Goal: Check status: Check status

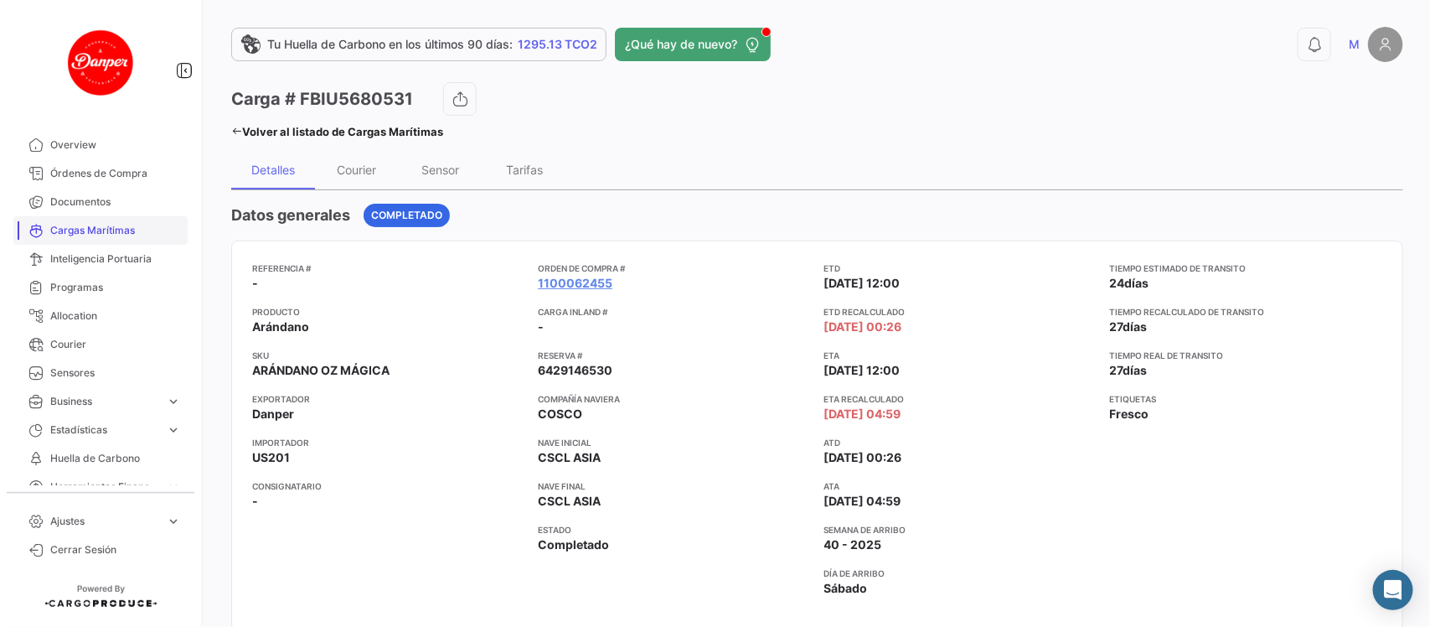
scroll to position [130, 0]
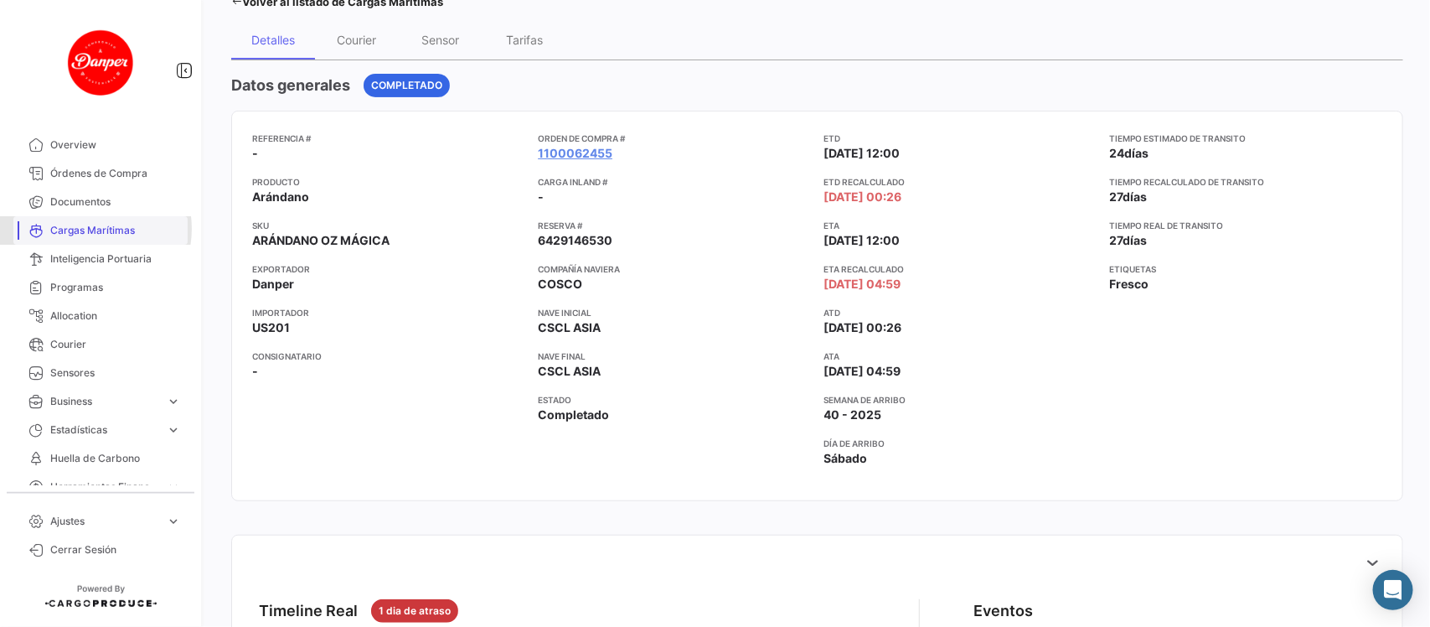
click at [85, 229] on span "Cargas Marítimas" at bounding box center [115, 230] width 131 height 15
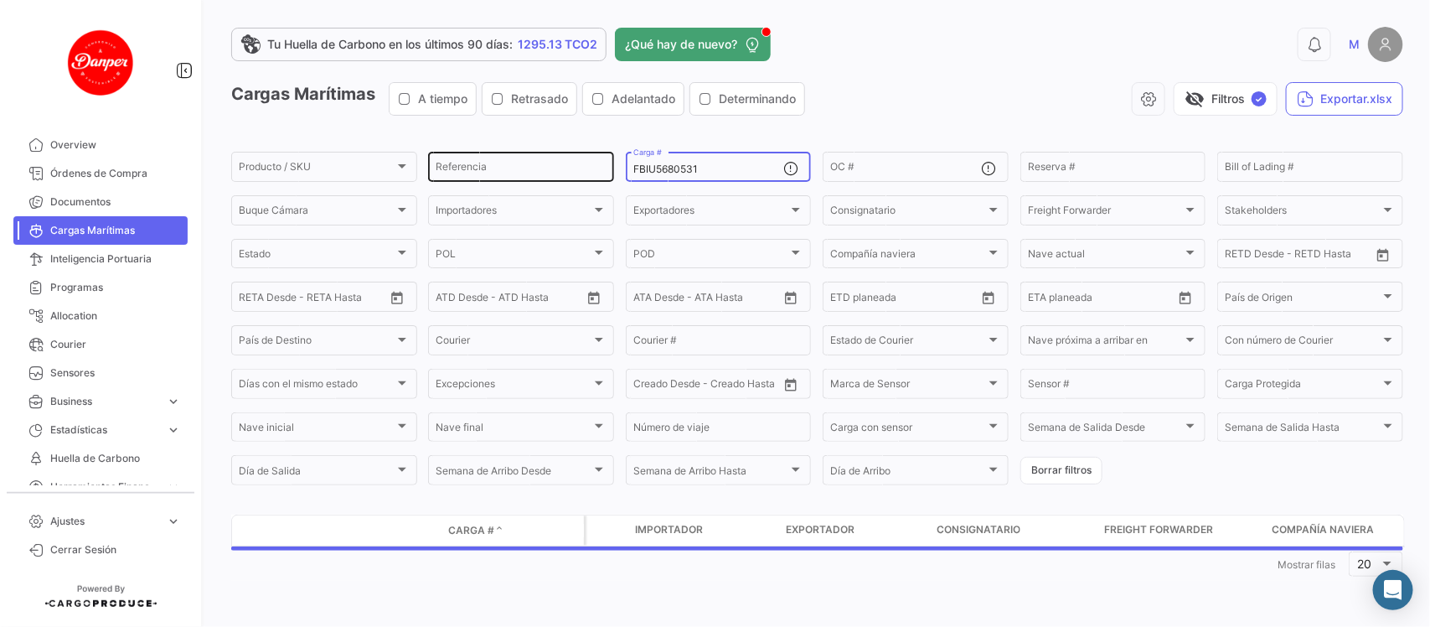
drag, startPoint x: 730, startPoint y: 168, endPoint x: 583, endPoint y: 156, distance: 147.1
click at [0, 0] on div "Producto / SKU Producto / SKU Referencia FBIU5680531 Carga # OC # Reserva # Bil…" at bounding box center [0, 0] width 0 height 0
paste input "OTPU6366615"
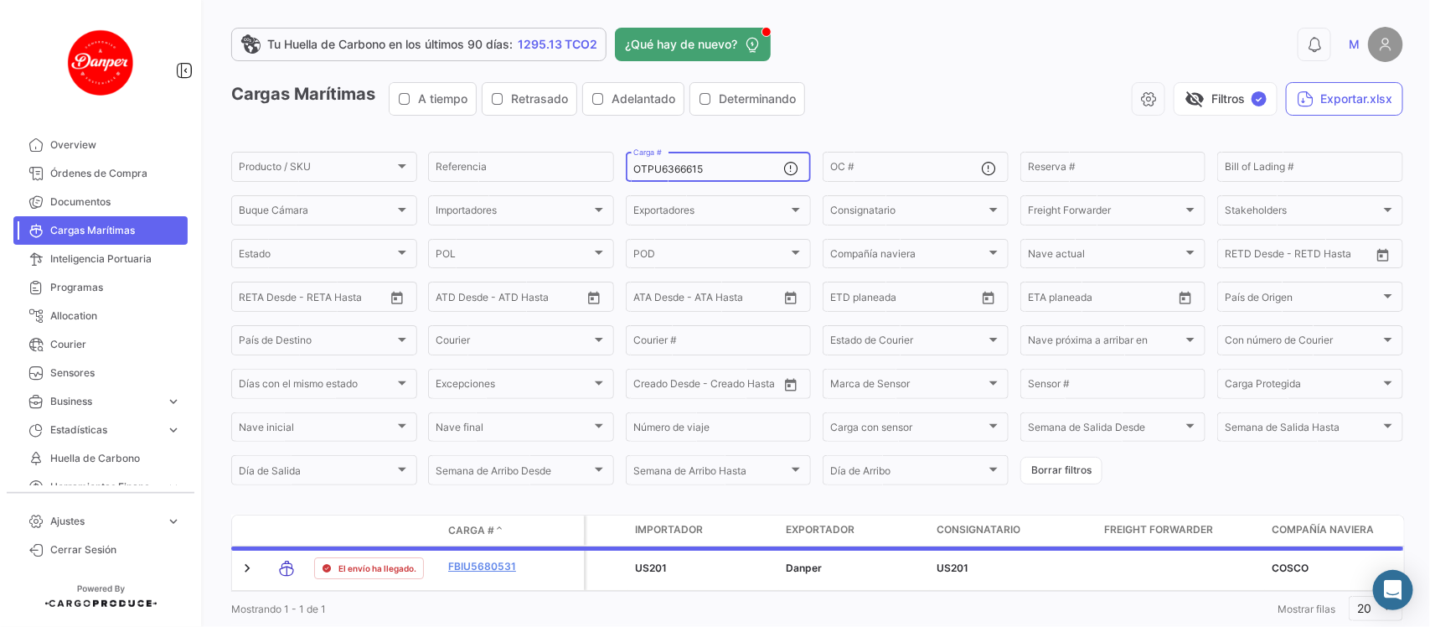
scroll to position [54, 0]
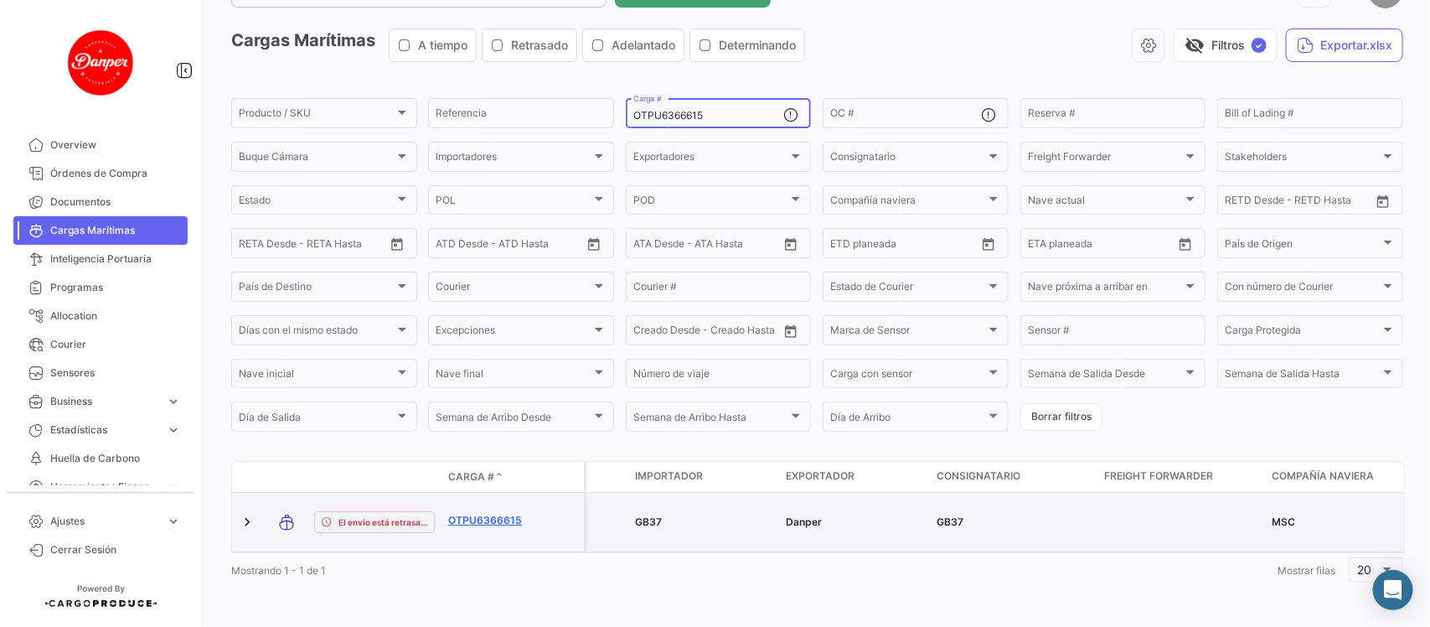
type input "OTPU6366615"
click at [508, 515] on link "OTPU6366615" at bounding box center [491, 520] width 87 height 15
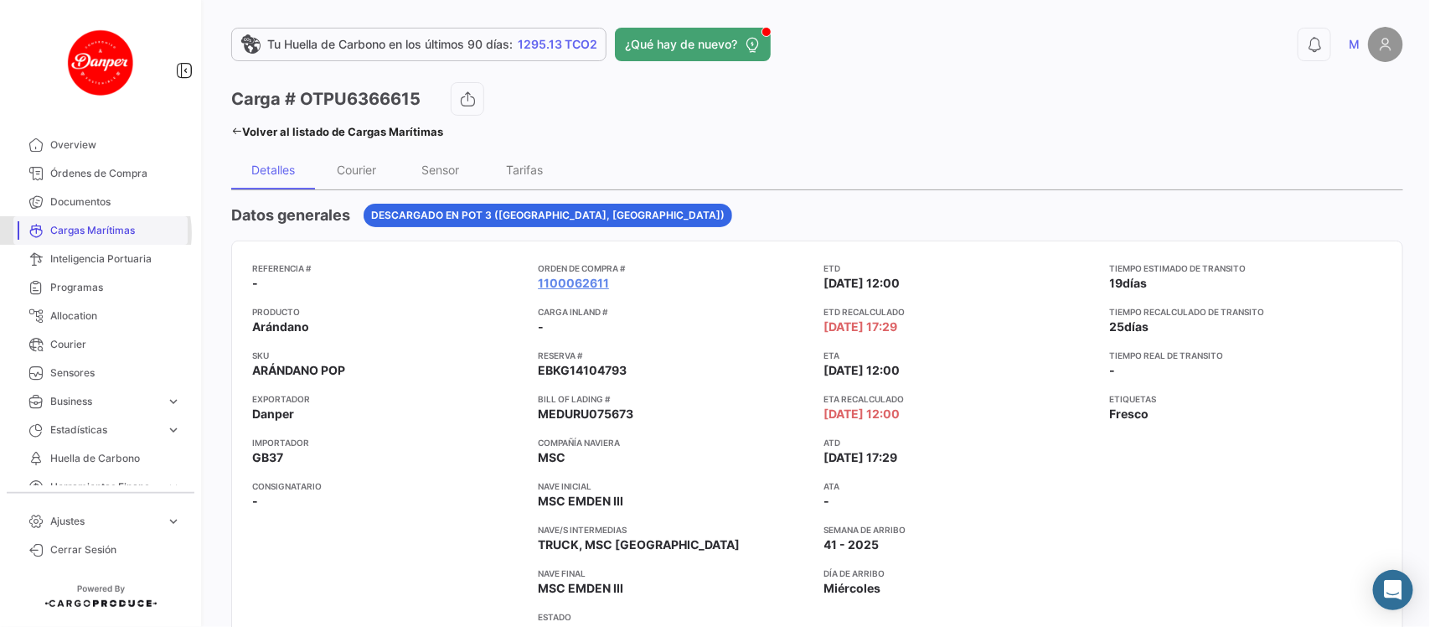
click at [90, 233] on span "Cargas Marítimas" at bounding box center [115, 230] width 131 height 15
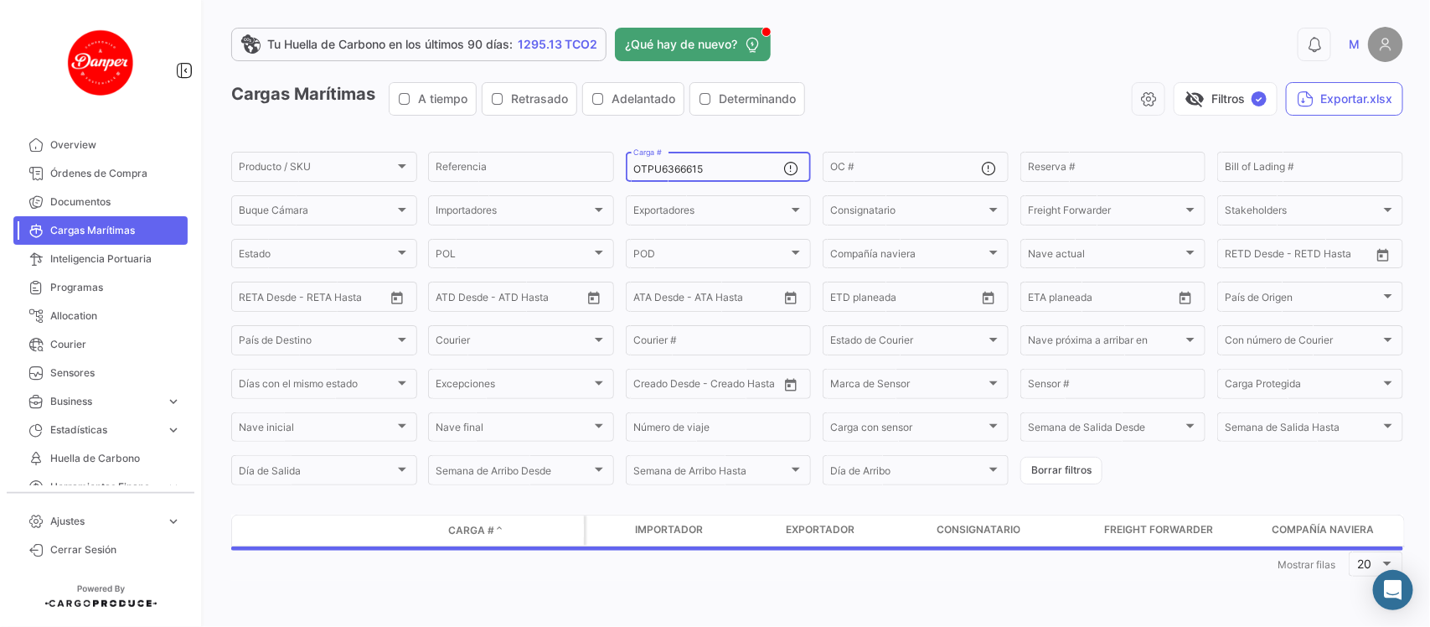
drag, startPoint x: 717, startPoint y: 173, endPoint x: 520, endPoint y: 145, distance: 198.8
click at [520, 145] on app-list-header "Cargas Marítimas A tiempo Retrasado Adelantado Determinando visibility_off Filt…" at bounding box center [817, 284] width 1172 height 405
paste input "MNBU4059361"
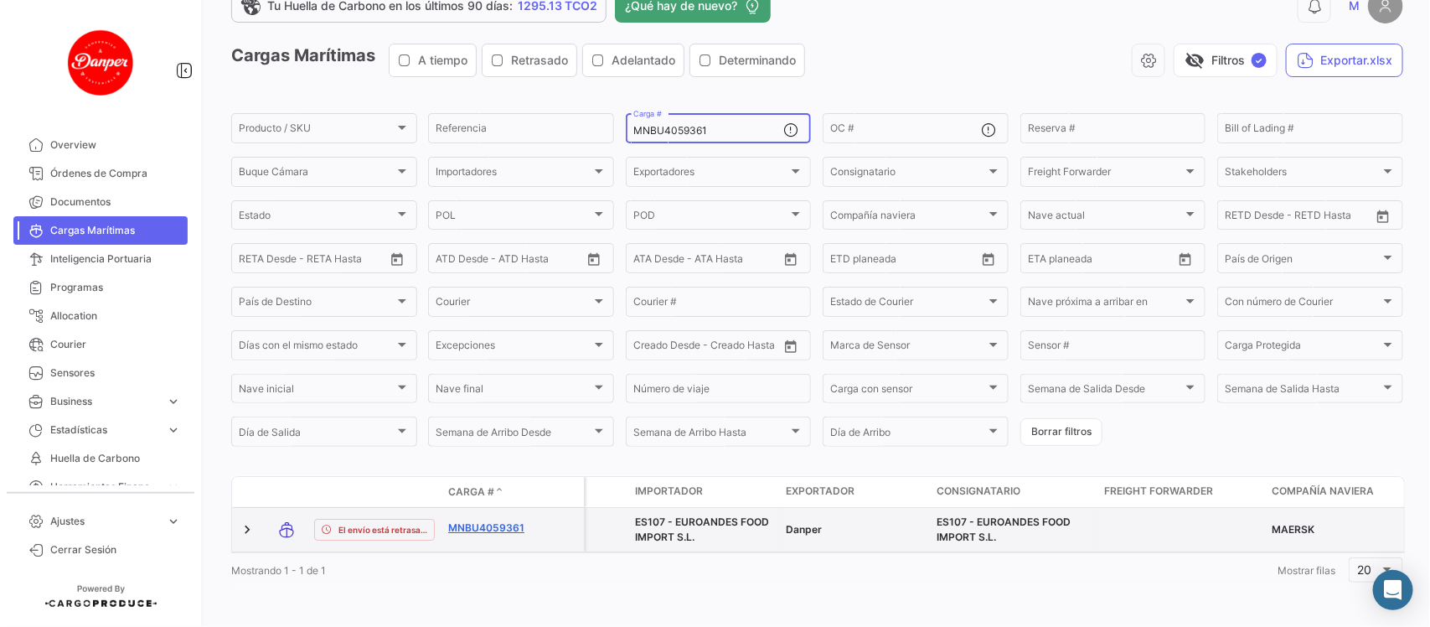
type input "MNBU4059361"
click at [499, 520] on link "MNBU4059361" at bounding box center [491, 527] width 87 height 15
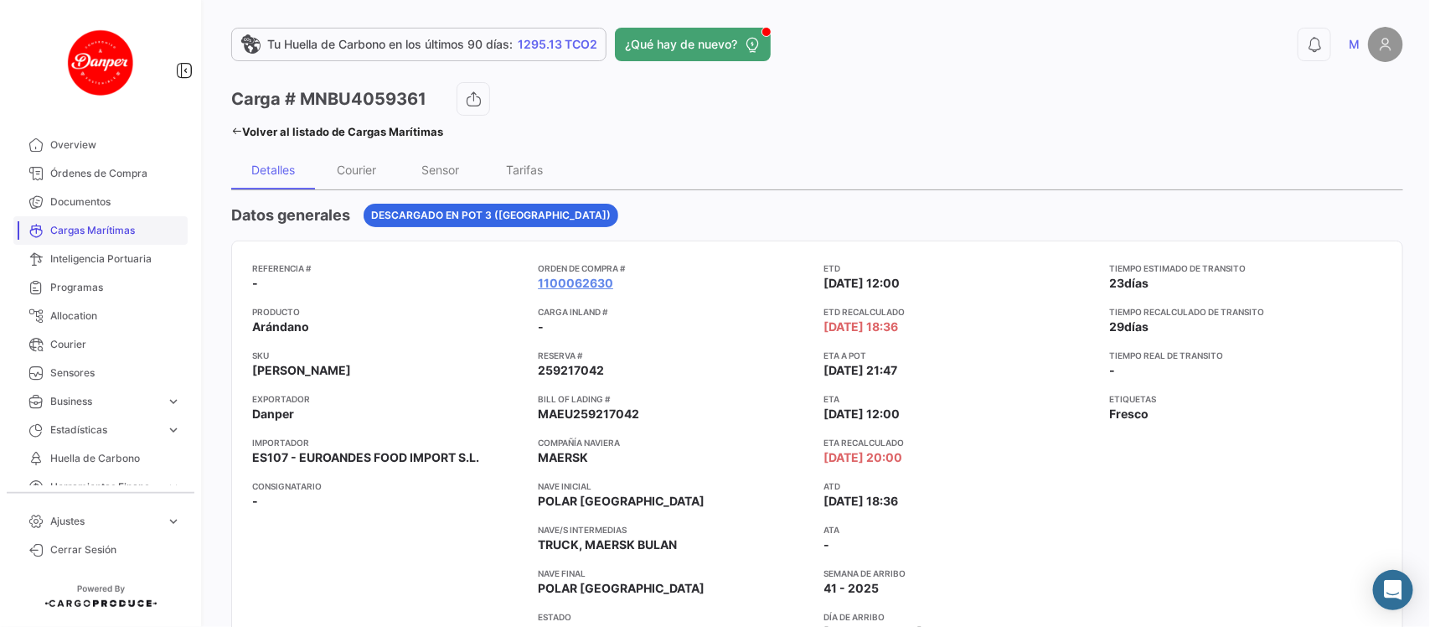
click at [94, 229] on span "Cargas Marítimas" at bounding box center [115, 230] width 131 height 15
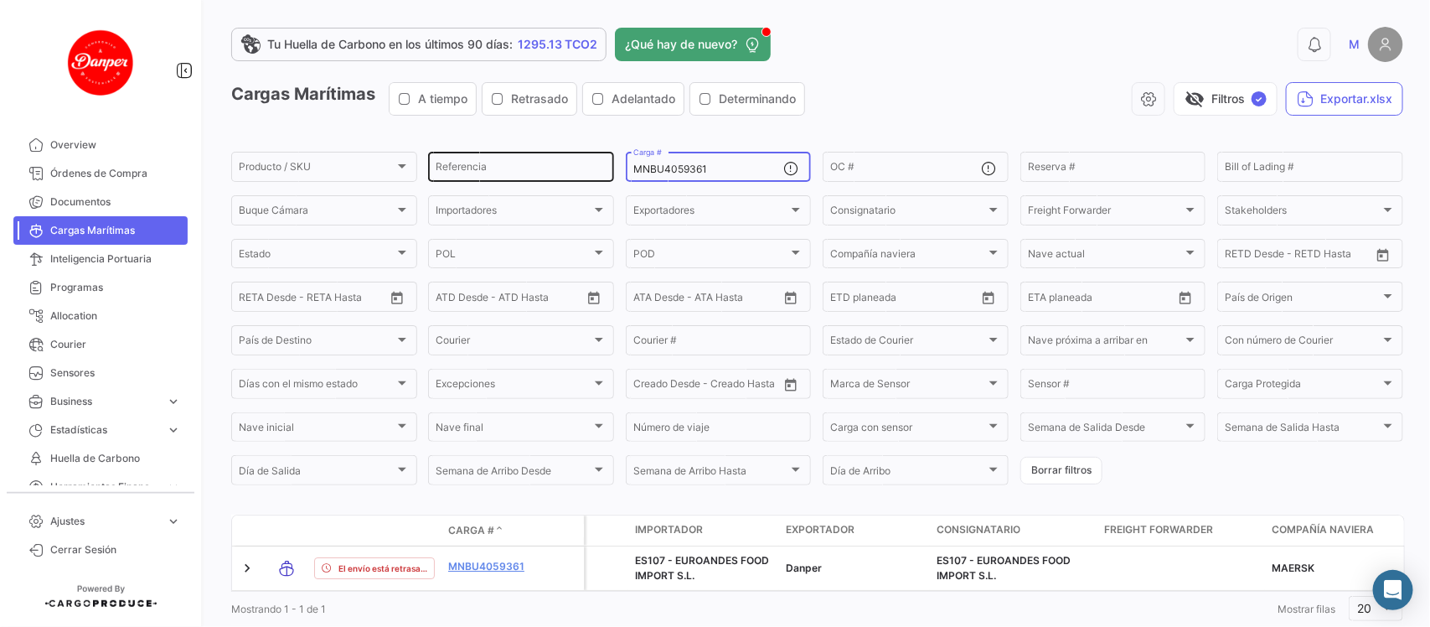
drag, startPoint x: 757, startPoint y: 165, endPoint x: 558, endPoint y: 158, distance: 198.7
click at [0, 0] on div "Producto / SKU Producto / SKU Referencia MNBU4059361 Carga # OC # Reserva # Bil…" at bounding box center [0, 0] width 0 height 0
paste input "3751647"
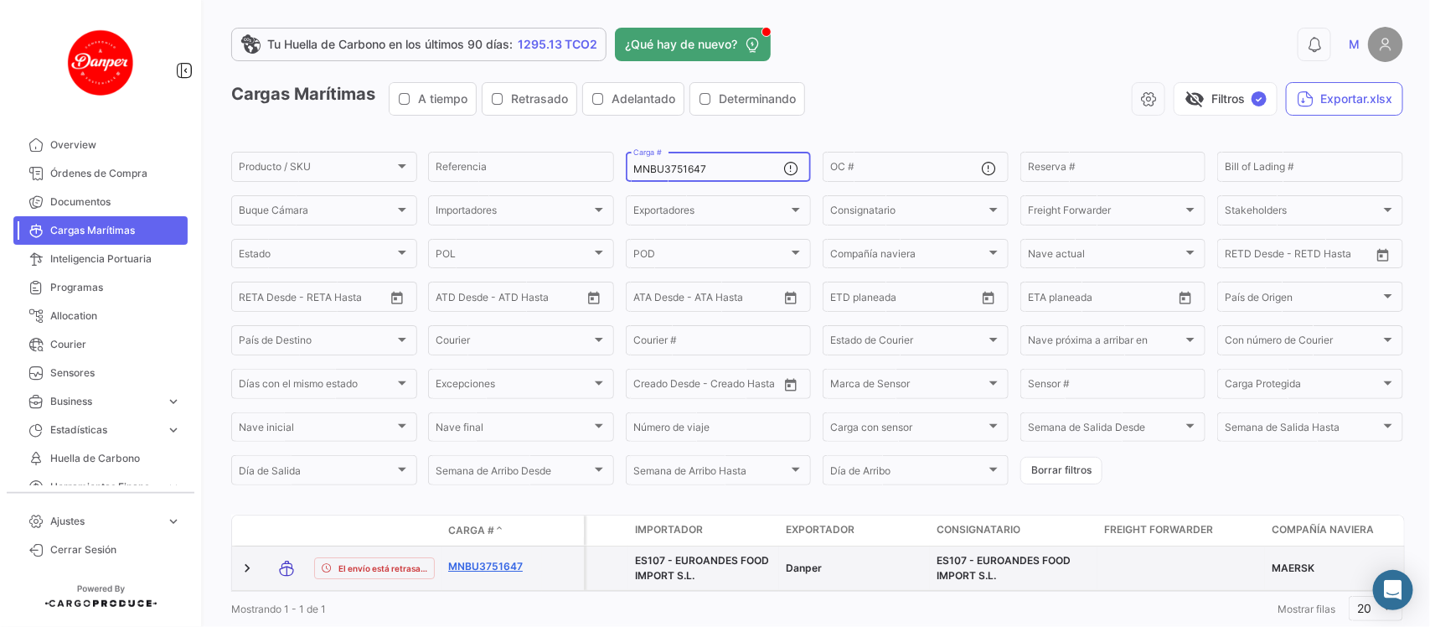
type input "MNBU3751647"
click at [483, 566] on link "MNBU3751647" at bounding box center [491, 566] width 87 height 15
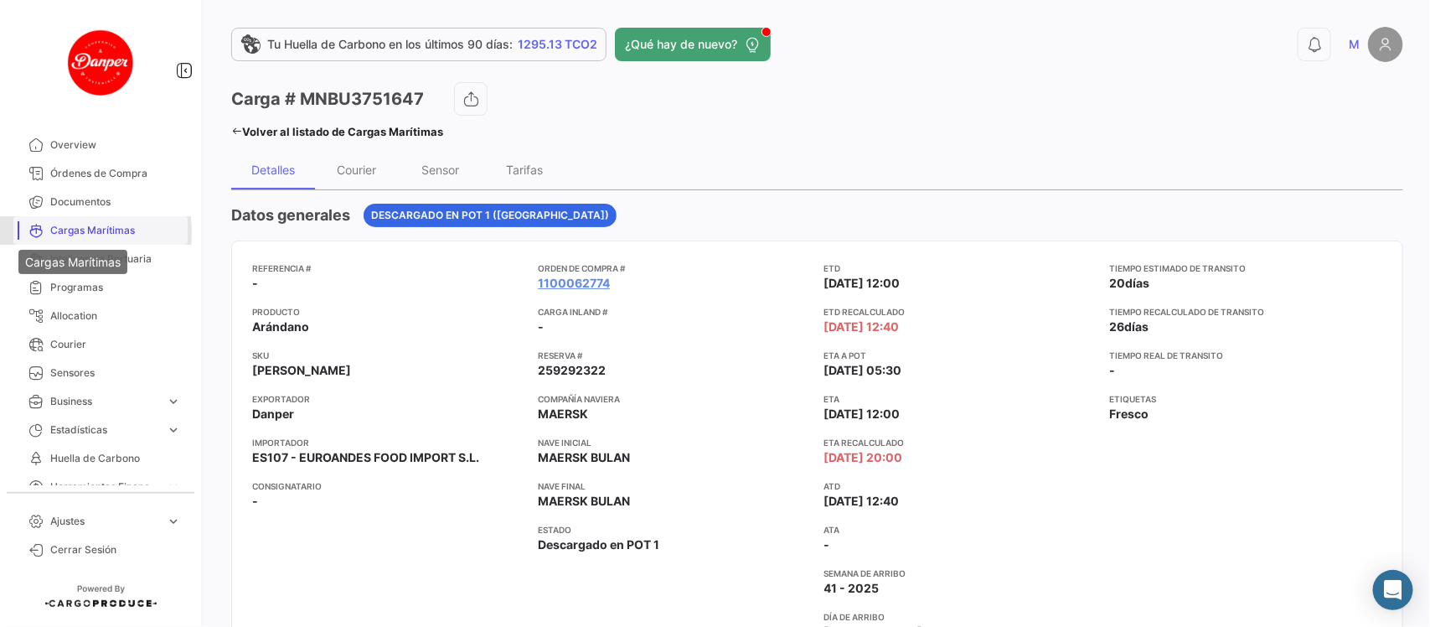
click at [43, 233] on icon at bounding box center [35, 230] width 15 height 15
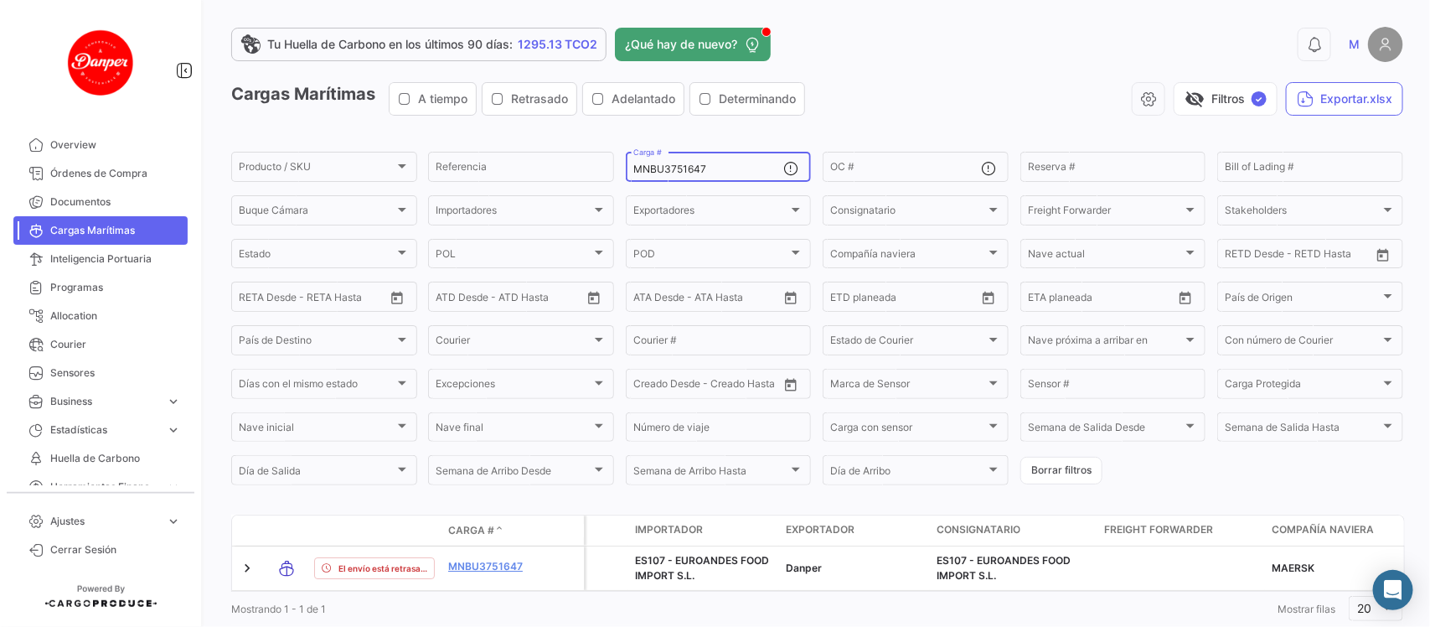
click at [722, 177] on div "MNBU3751647 Carga #" at bounding box center [708, 165] width 151 height 33
drag, startPoint x: 726, startPoint y: 173, endPoint x: 463, endPoint y: 157, distance: 262.7
click at [0, 0] on div "Producto / SKU Producto / SKU Referencia MNBU3751647 Carga # OC # Reserva # Bil…" at bounding box center [0, 0] width 0 height 0
paste input "SDU9781748"
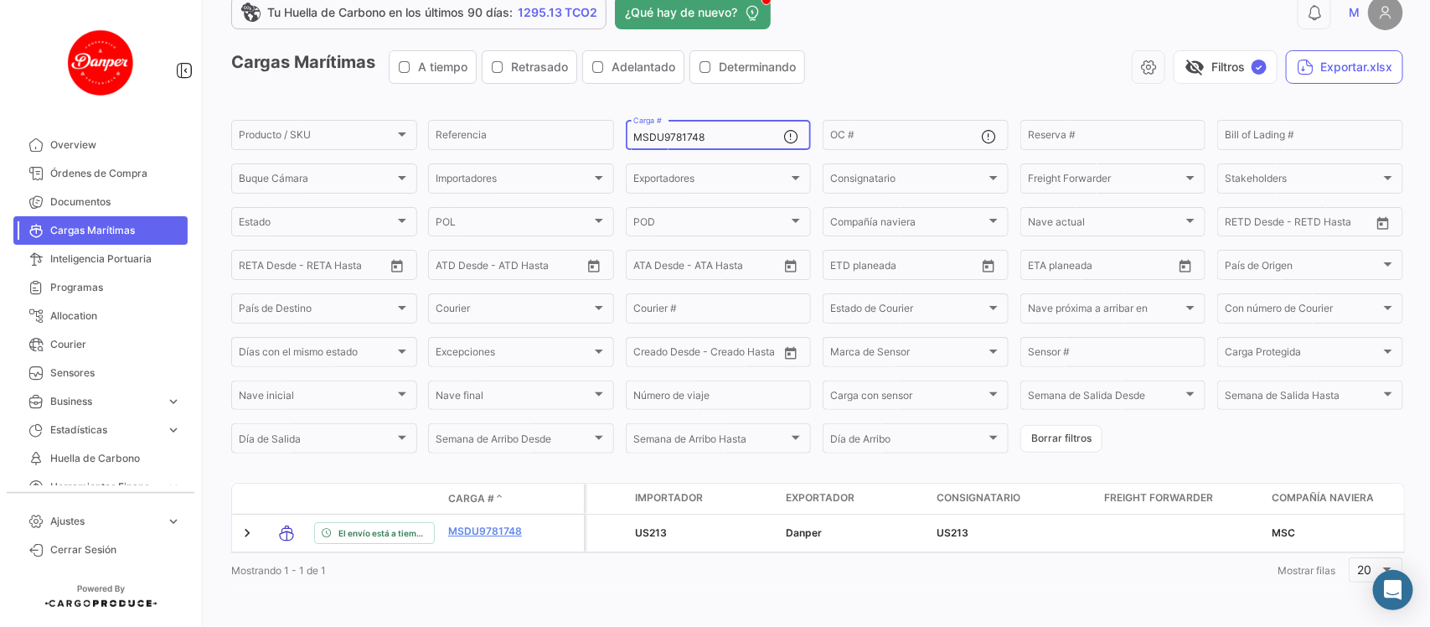
scroll to position [54, 0]
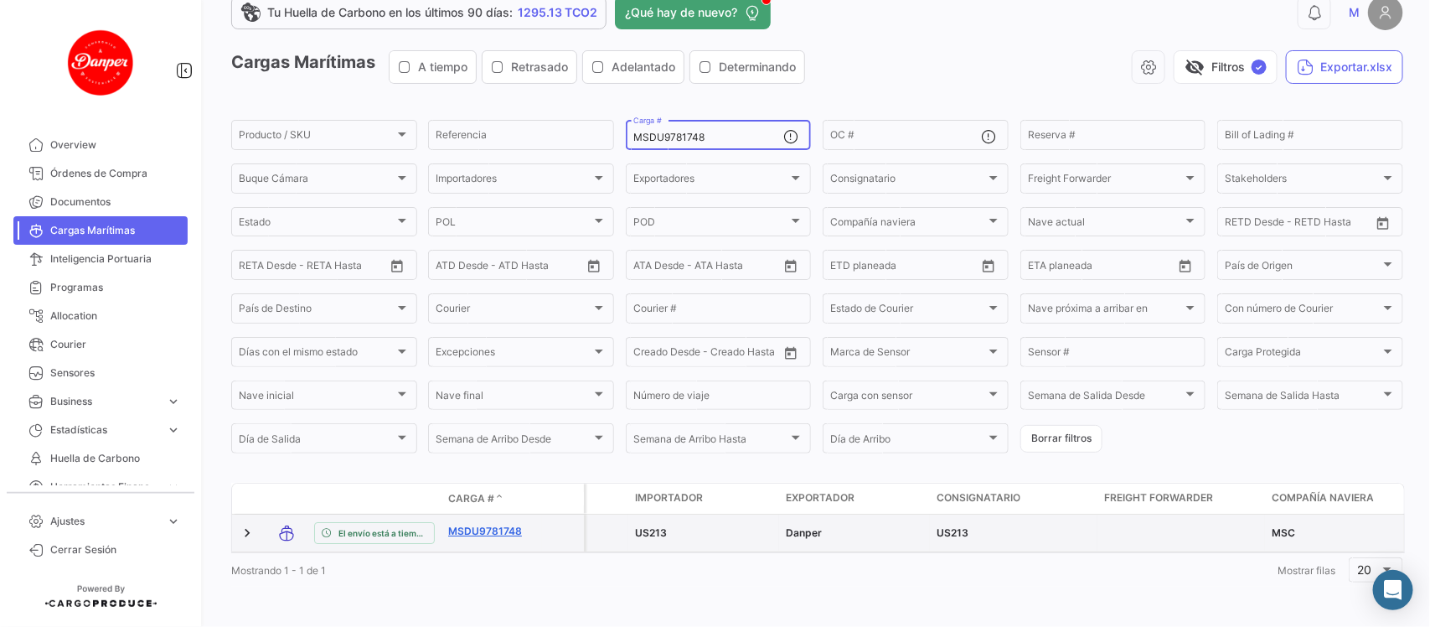
type input "MSDU9781748"
click at [496, 524] on link "MSDU9781748" at bounding box center [491, 531] width 87 height 15
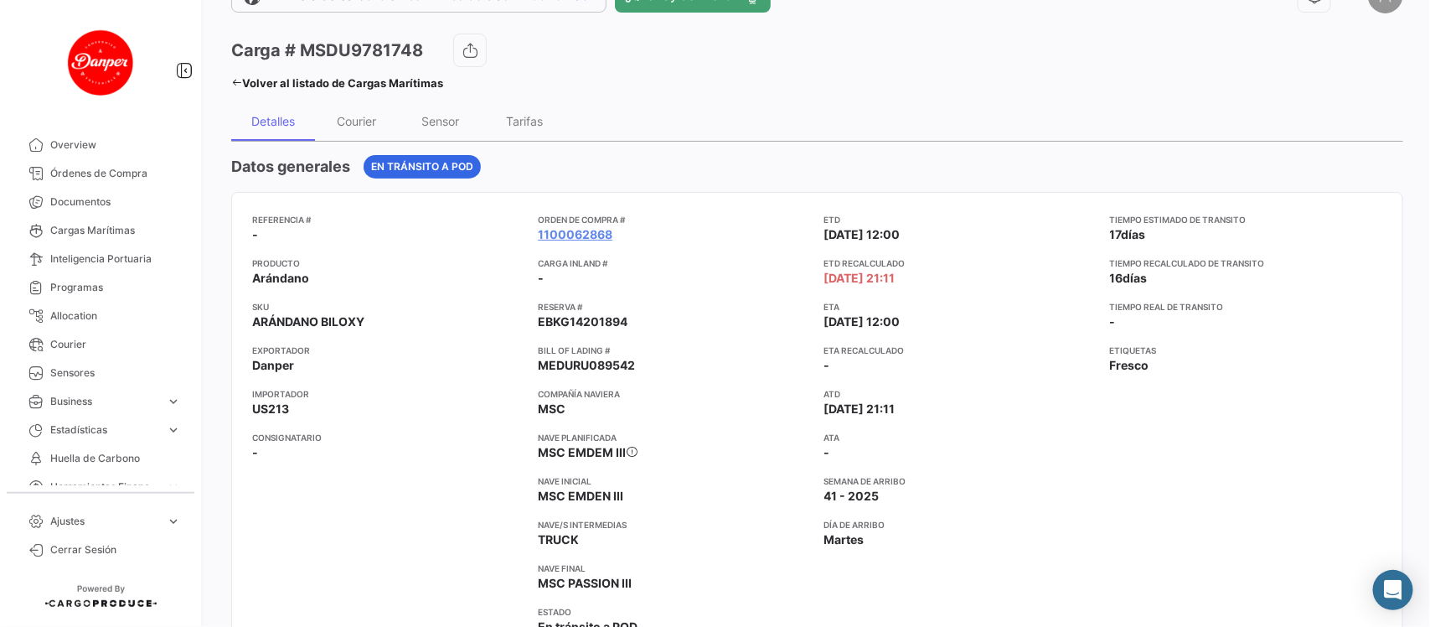
scroll to position [55, 0]
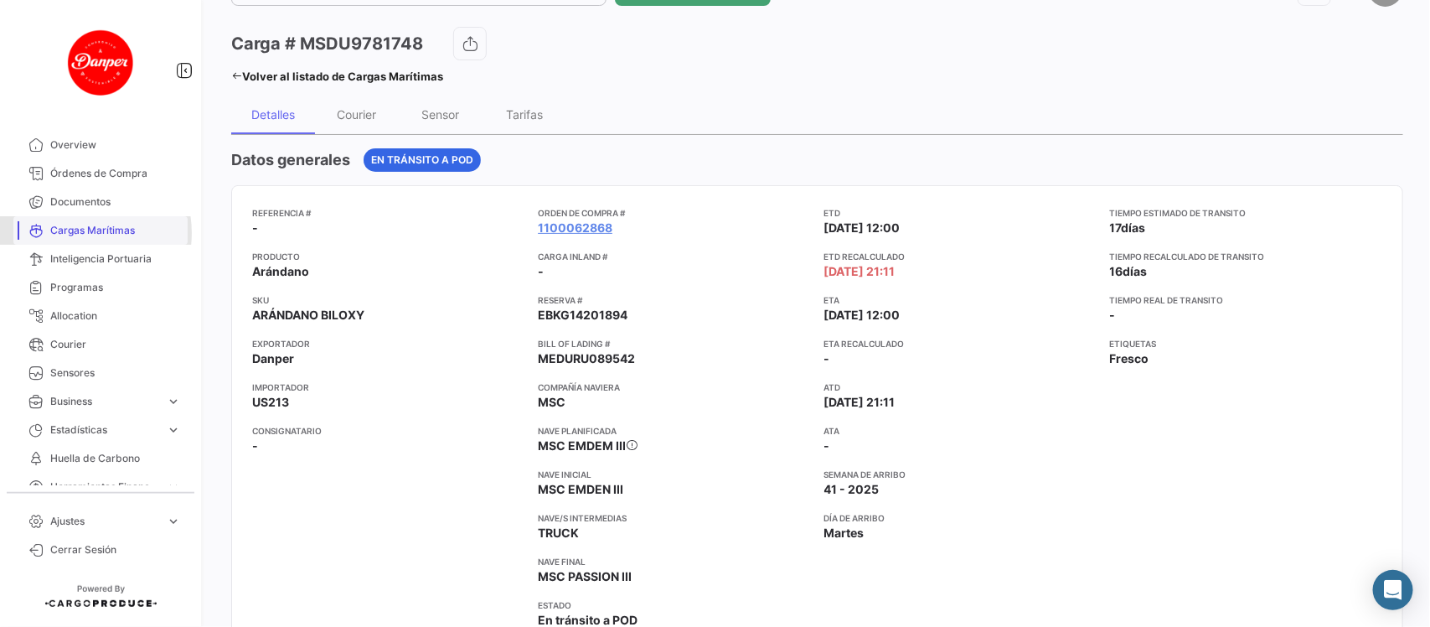
click at [77, 233] on span "Cargas Marítimas" at bounding box center [115, 230] width 131 height 15
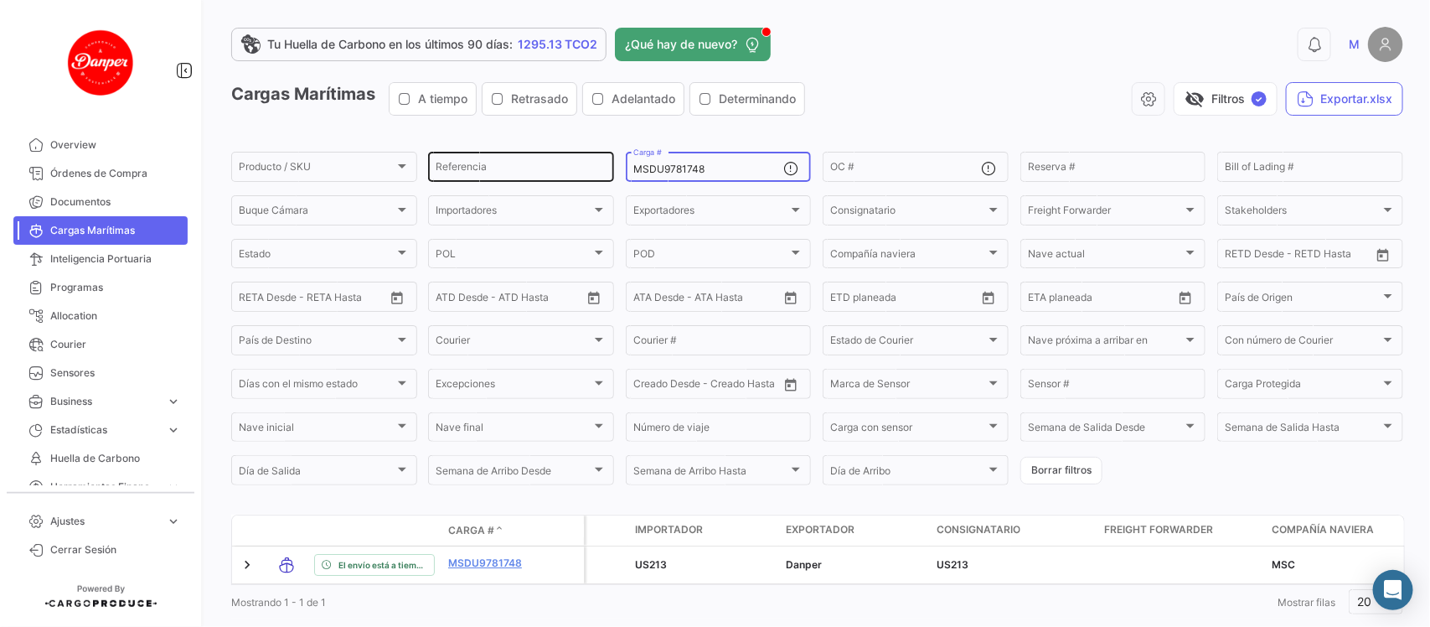
drag, startPoint x: 723, startPoint y: 165, endPoint x: 539, endPoint y: 149, distance: 185.0
click at [0, 0] on div "Producto / SKU Producto / SKU Referencia MSDU9781748 Carga # OC # Reserva # Bil…" at bounding box center [0, 0] width 0 height 0
paste input "FBIU5310877"
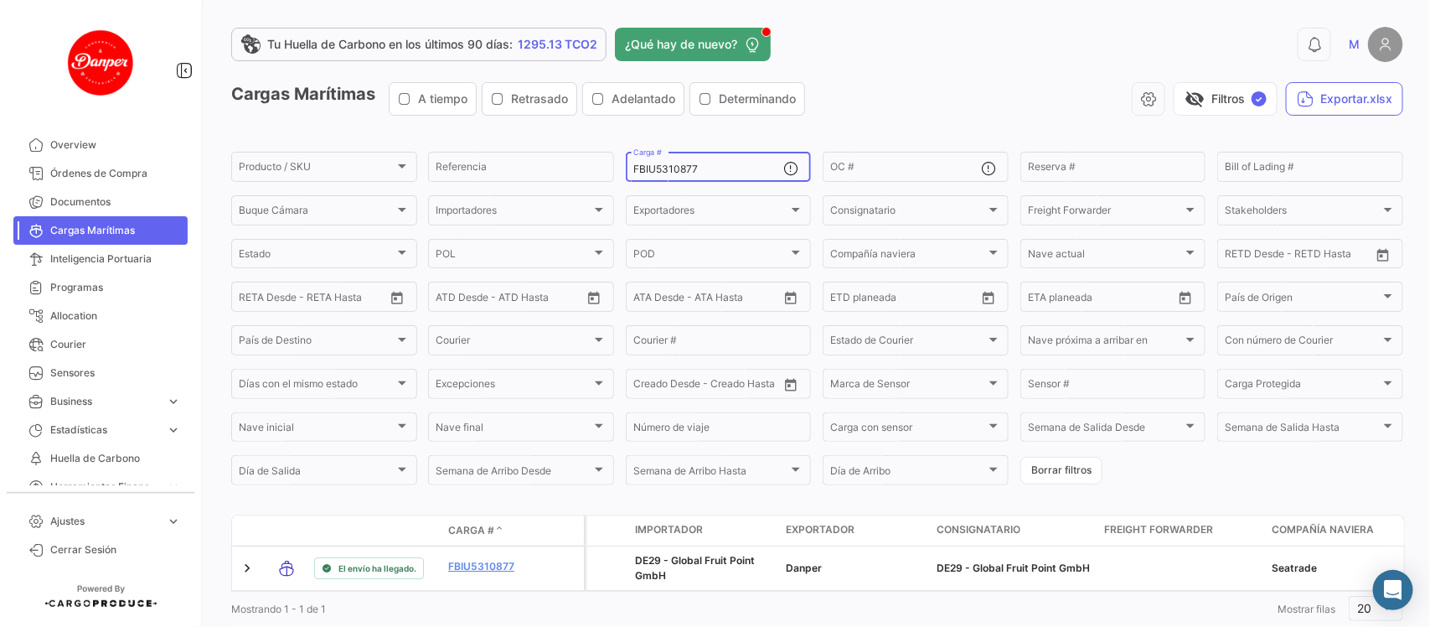
scroll to position [54, 0]
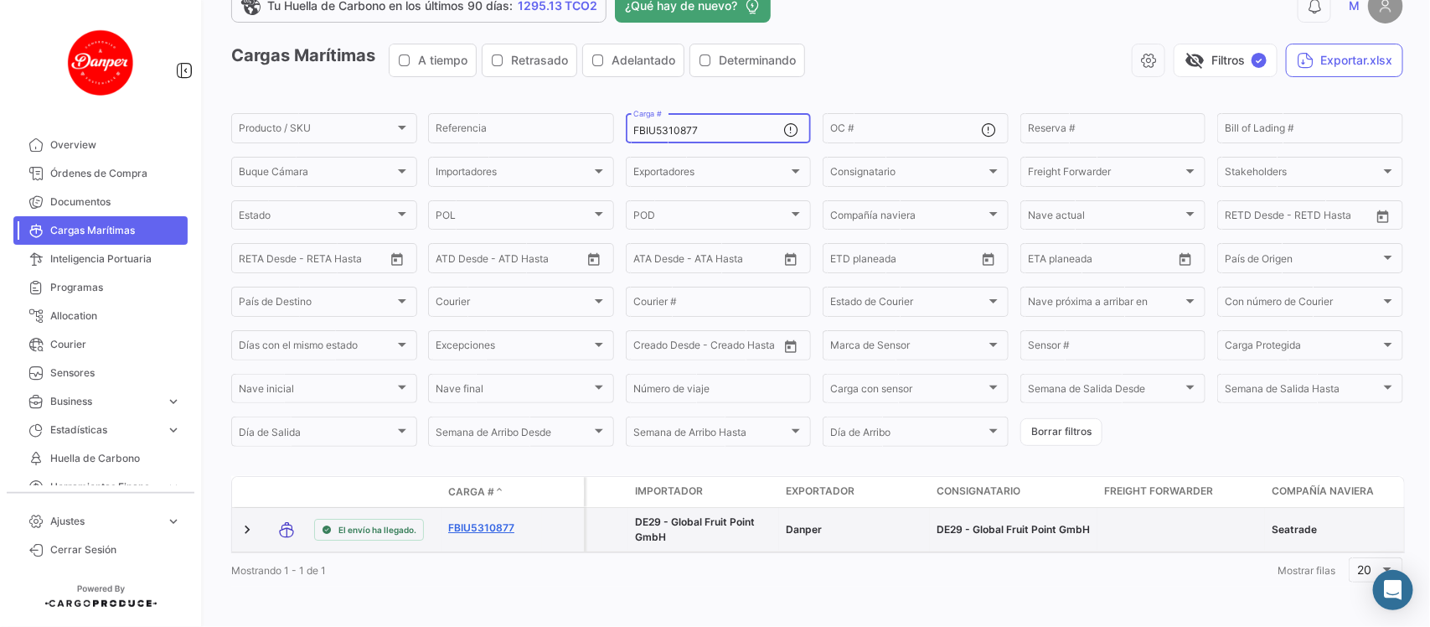
type input "FBIU5310877"
click at [458, 520] on link "FBIU5310877" at bounding box center [491, 527] width 87 height 15
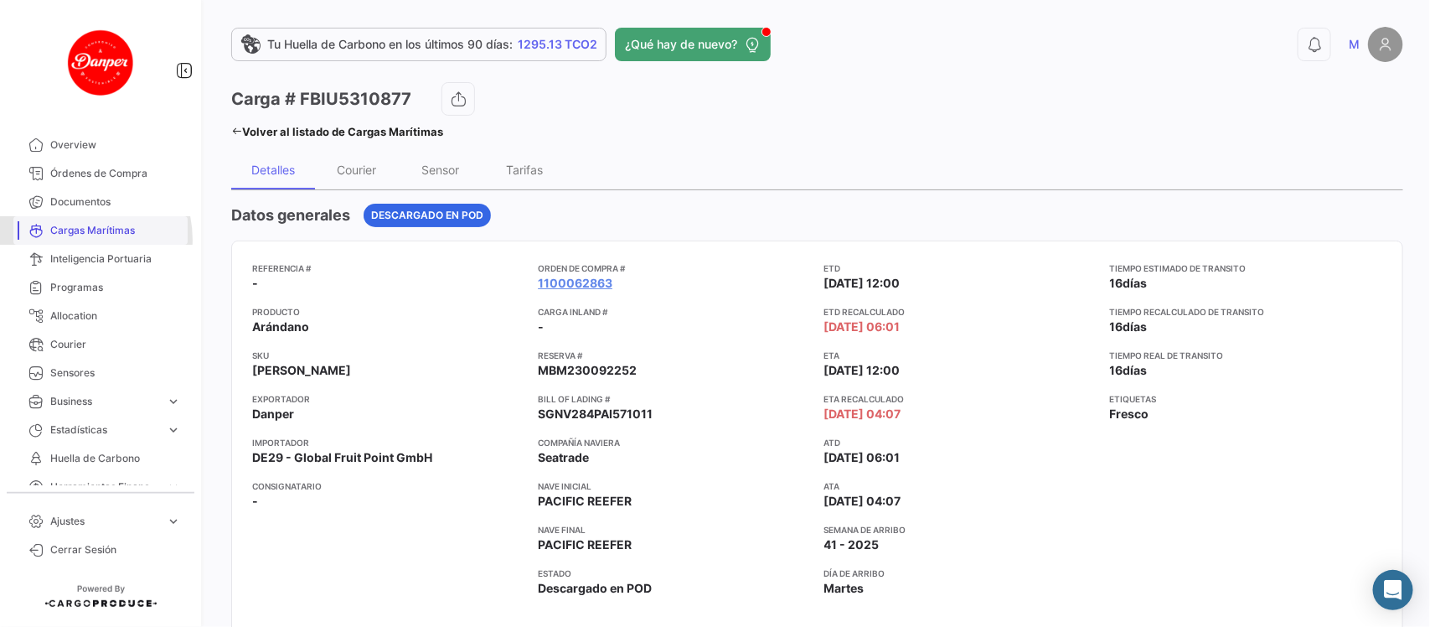
click at [74, 240] on link "Cargas Marítimas" at bounding box center [100, 230] width 174 height 28
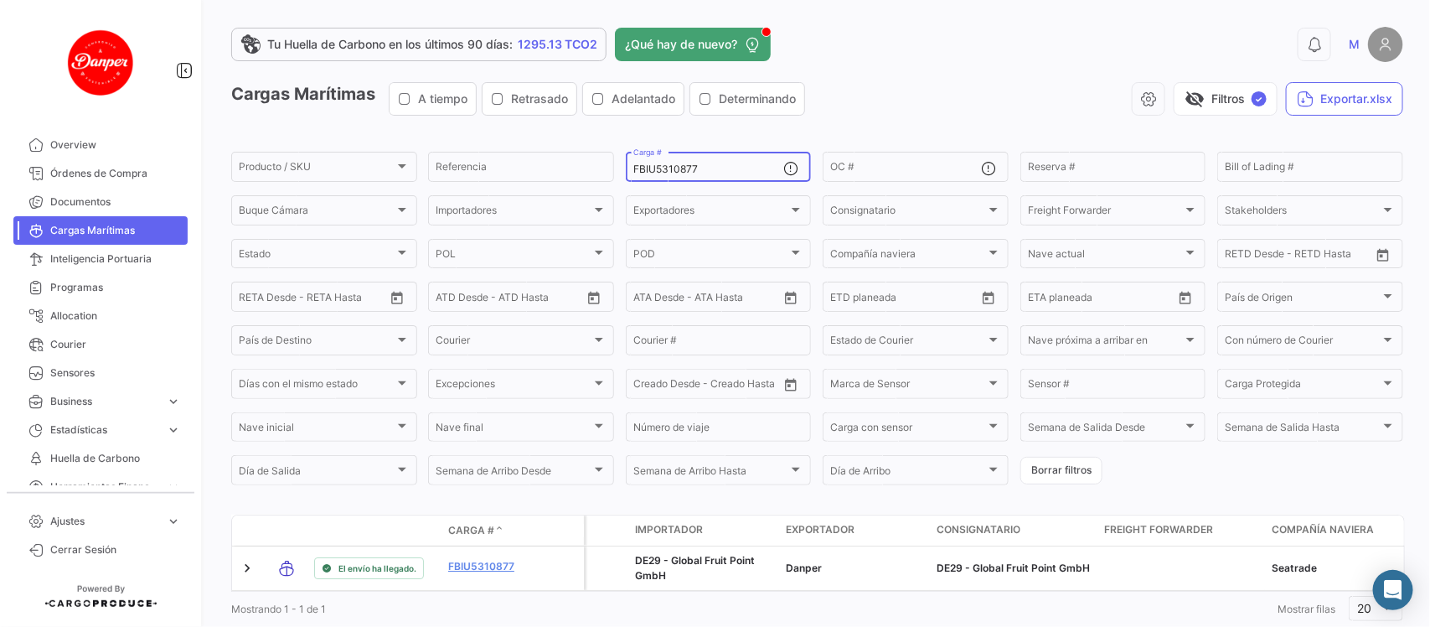
click at [710, 164] on div "FBIU5310877 Carga #" at bounding box center [708, 165] width 151 height 33
drag, startPoint x: 710, startPoint y: 164, endPoint x: 509, endPoint y: 161, distance: 201.9
click at [0, 0] on div "Producto / SKU Producto / SKU Referencia FBIU5310877 Carga # OC # Reserva # Bil…" at bounding box center [0, 0] width 0 height 0
paste input "09"
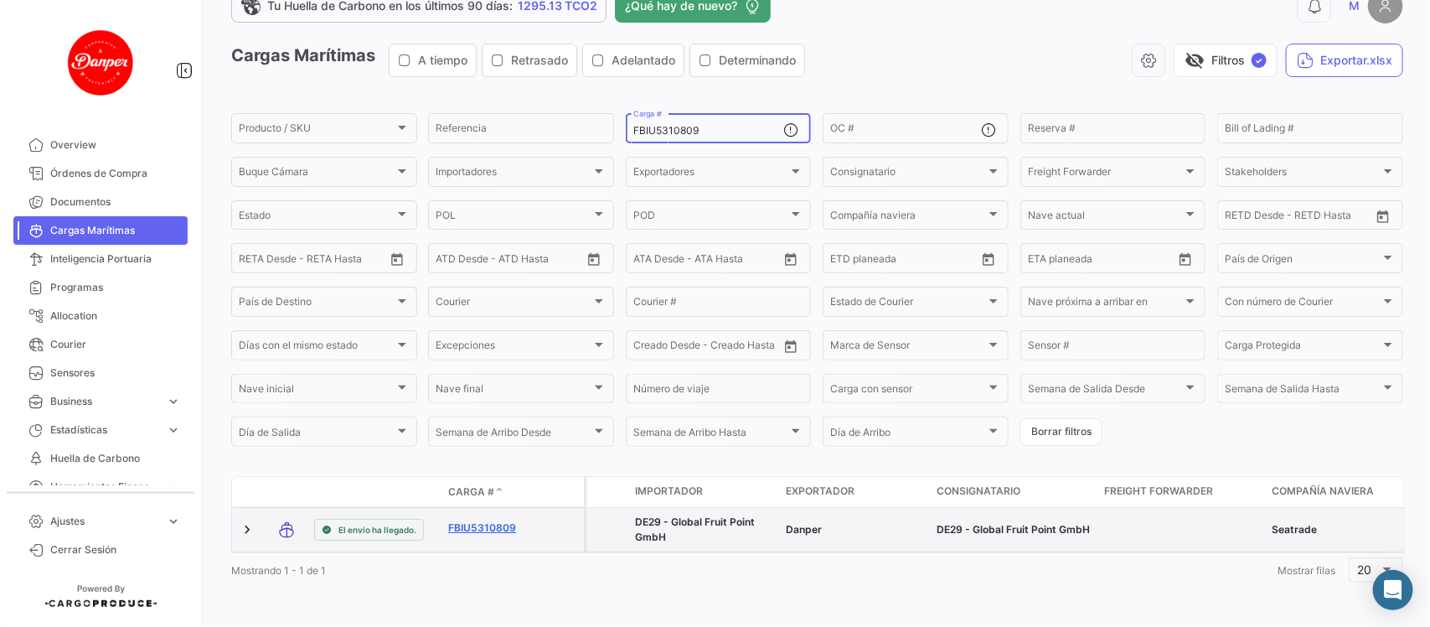
type input "FBIU5310809"
click at [486, 520] on link "FBIU5310809" at bounding box center [491, 527] width 87 height 15
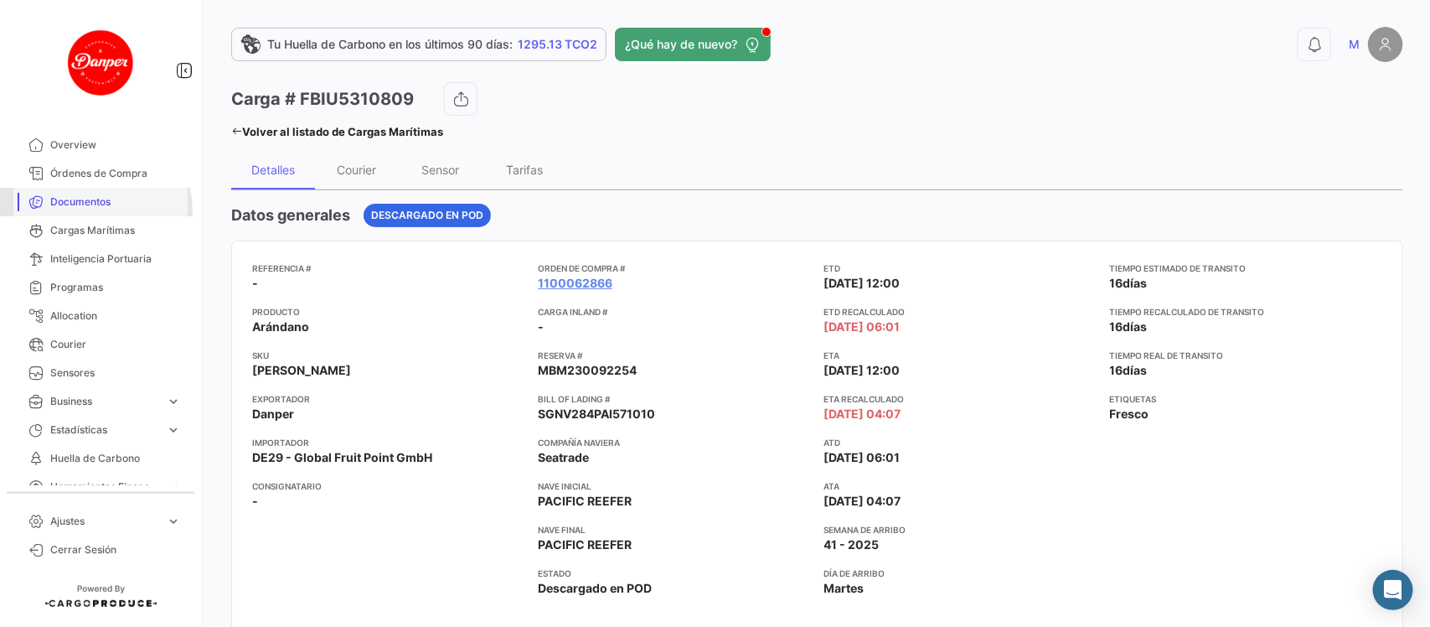
click at [55, 214] on link "Documentos" at bounding box center [100, 202] width 174 height 28
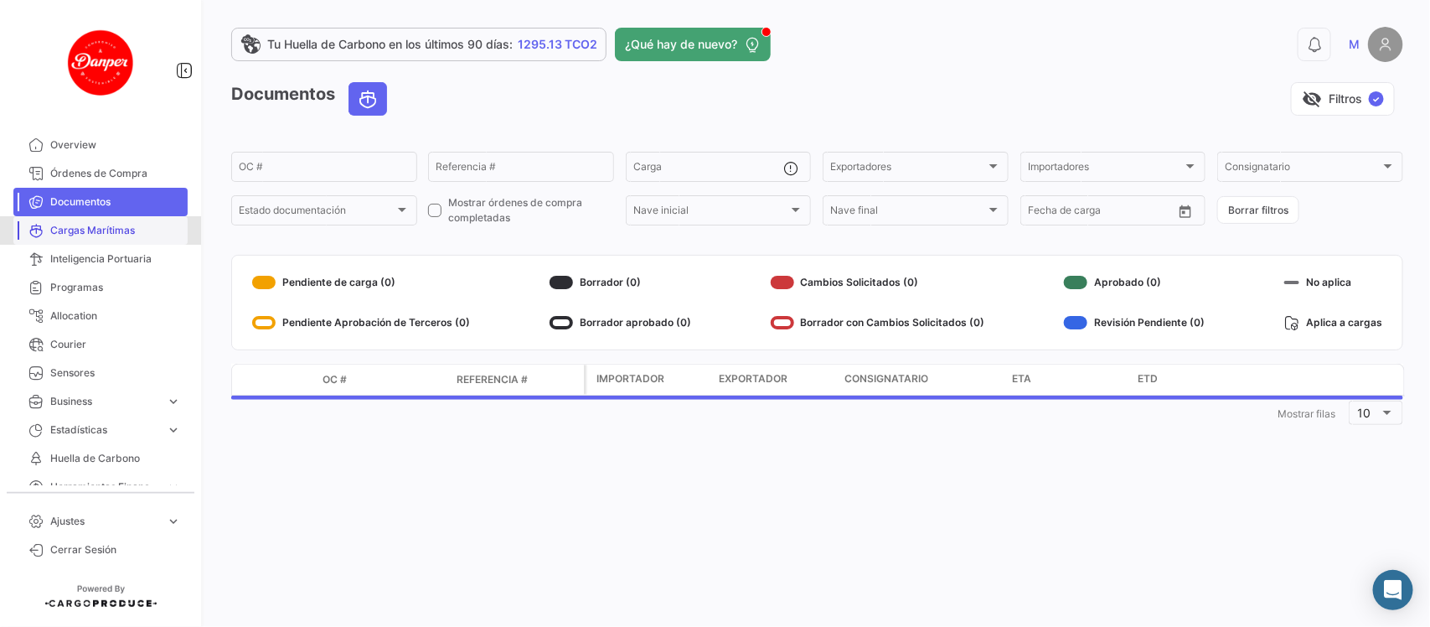
click at [110, 235] on span "Cargas Marítimas" at bounding box center [115, 230] width 131 height 15
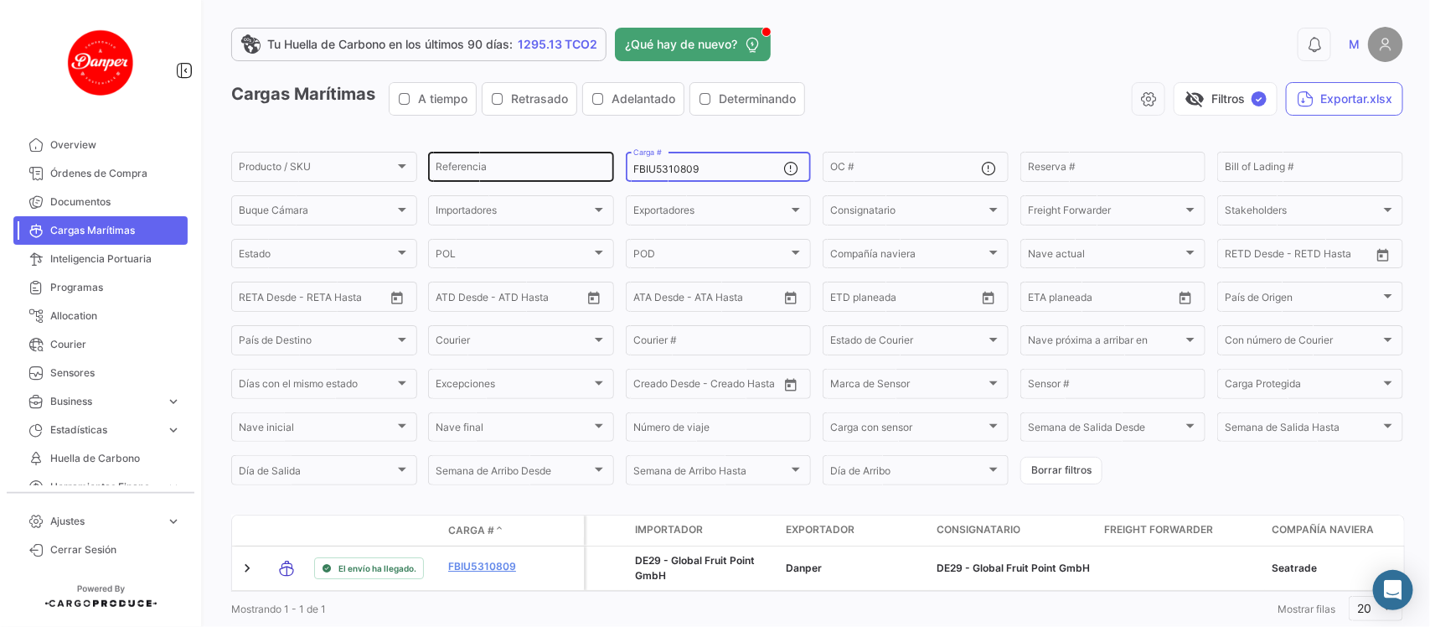
drag, startPoint x: 733, startPoint y: 168, endPoint x: 436, endPoint y: 160, distance: 296.7
click at [0, 0] on div "Producto / SKU Producto / SKU Referencia FBIU5310809 Carga # OC # Reserva # Bil…" at bounding box center [0, 0] width 0 height 0
paste input "HLBU9648616"
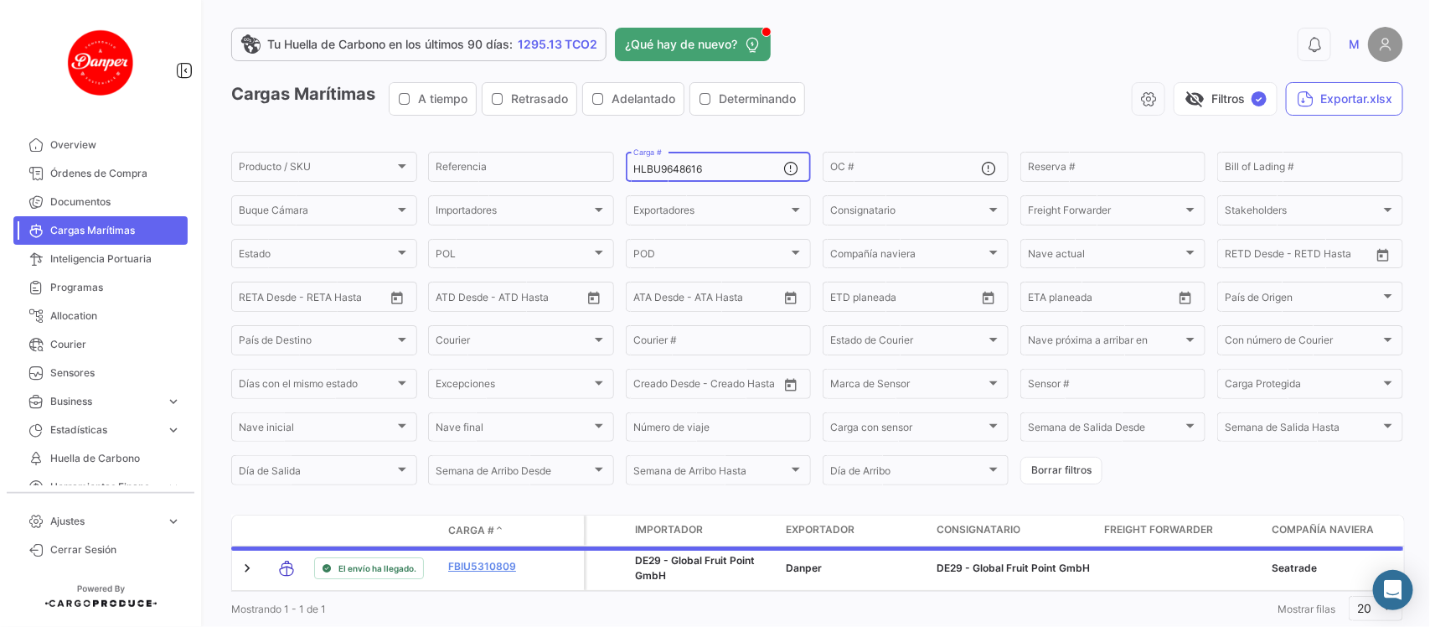
scroll to position [54, 0]
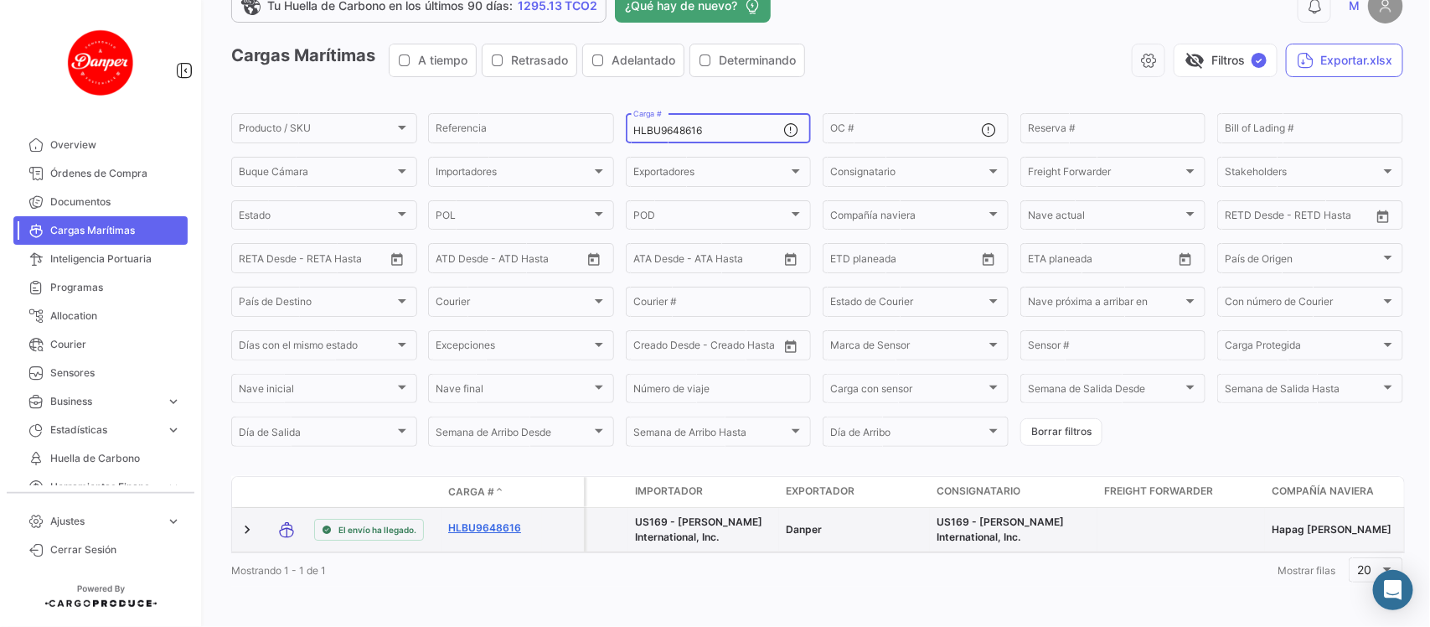
type input "HLBU9648616"
click at [492, 520] on link "HLBU9648616" at bounding box center [491, 527] width 87 height 15
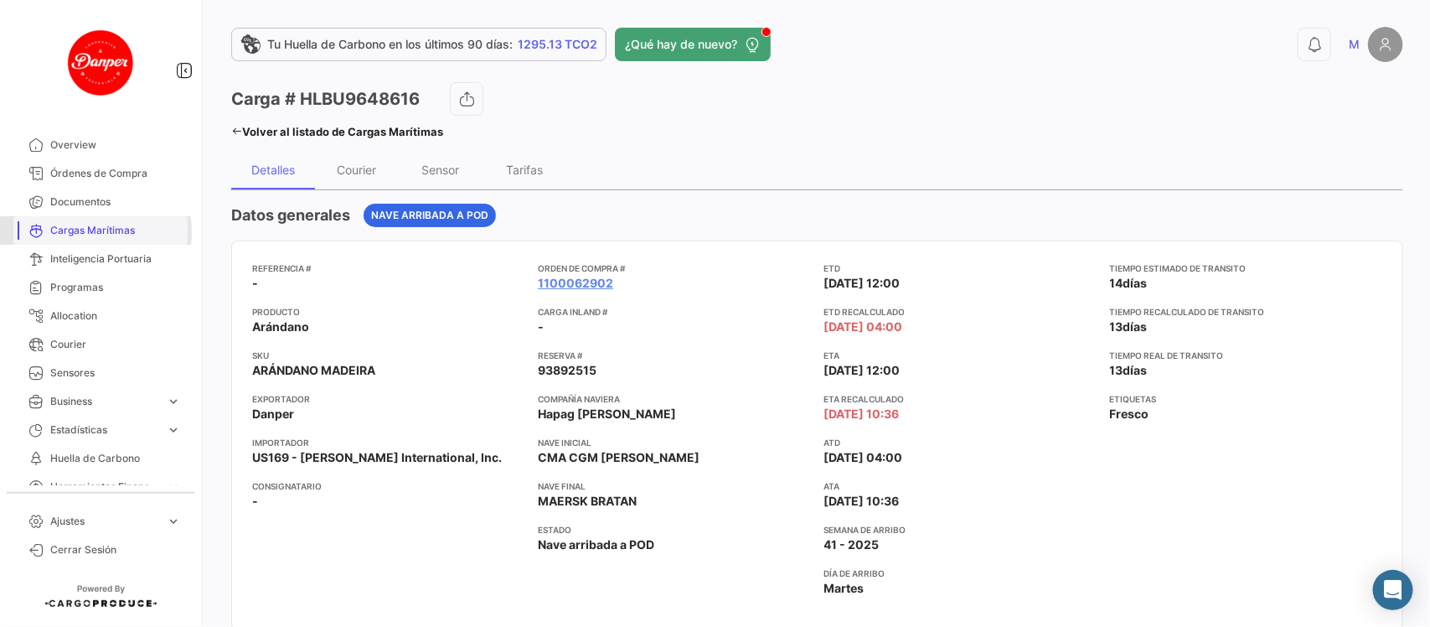
click at [93, 232] on span "Cargas Marítimas" at bounding box center [115, 230] width 131 height 15
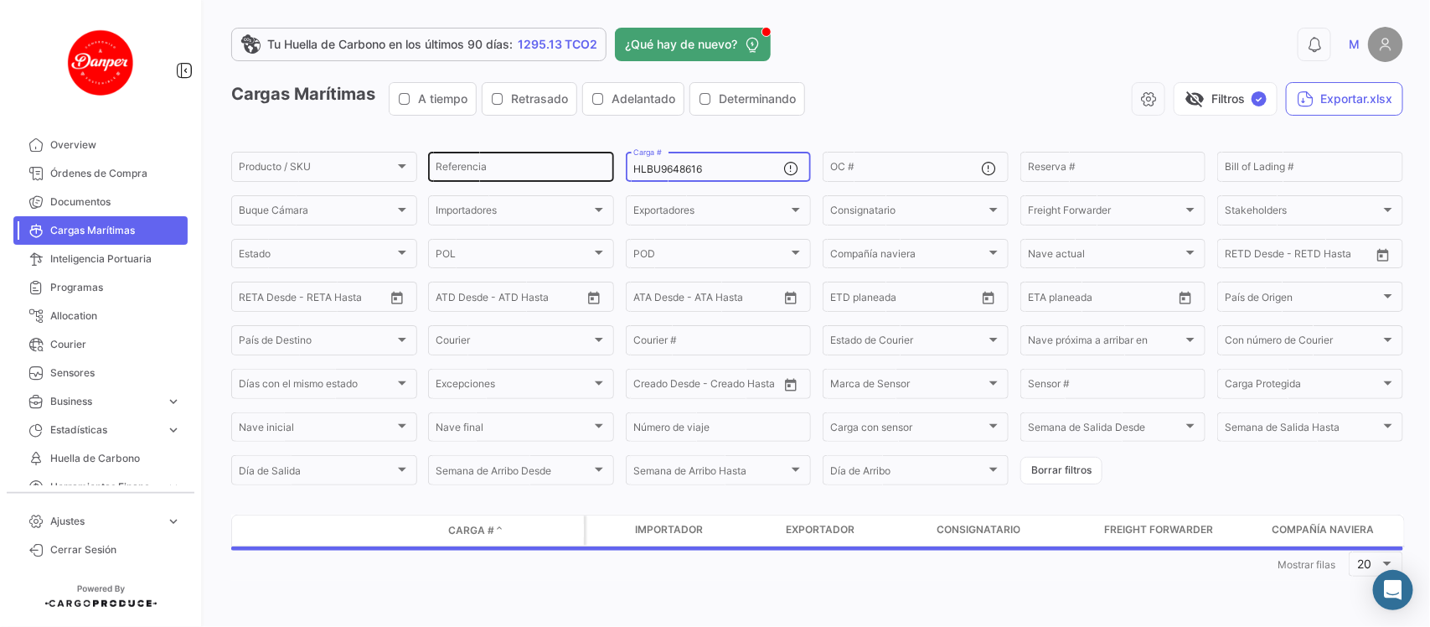
drag, startPoint x: 734, startPoint y: 174, endPoint x: 501, endPoint y: 168, distance: 233.0
click at [0, 0] on div "Producto / SKU Producto / SKU Referencia HLBU9648616 Carga # OC # Reserva # Bil…" at bounding box center [0, 0] width 0 height 0
paste input "74124"
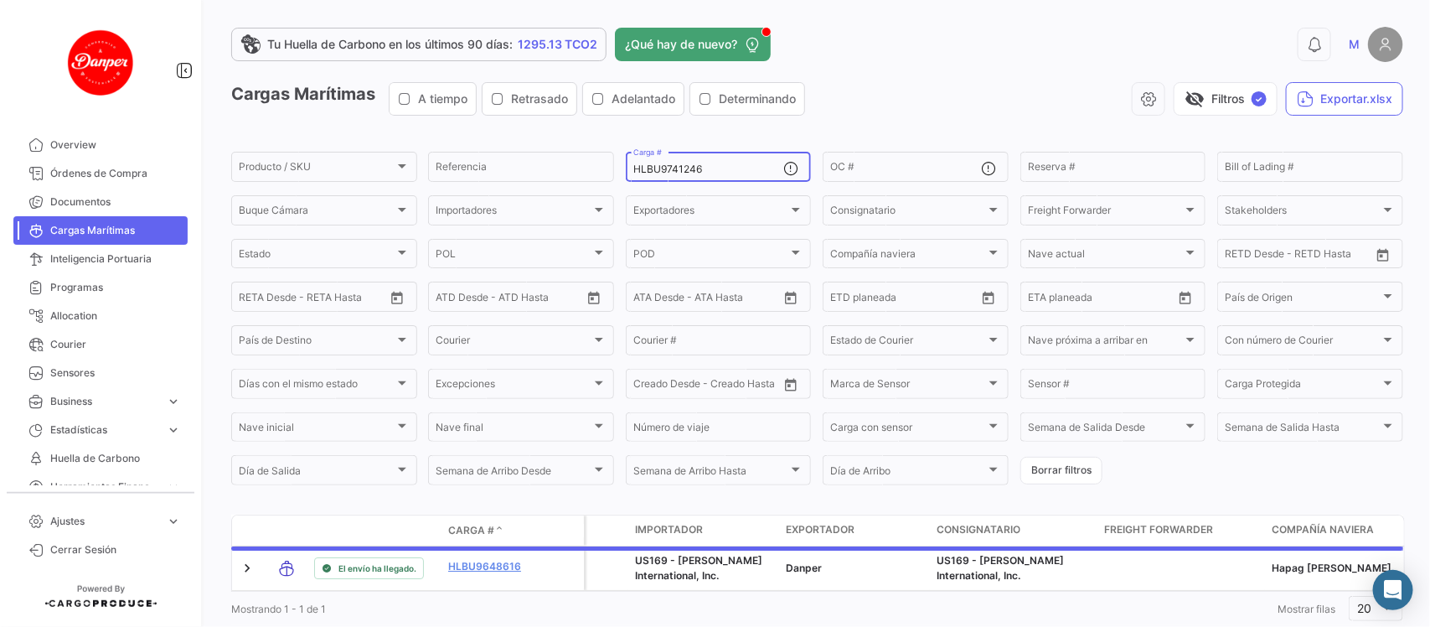
scroll to position [54, 0]
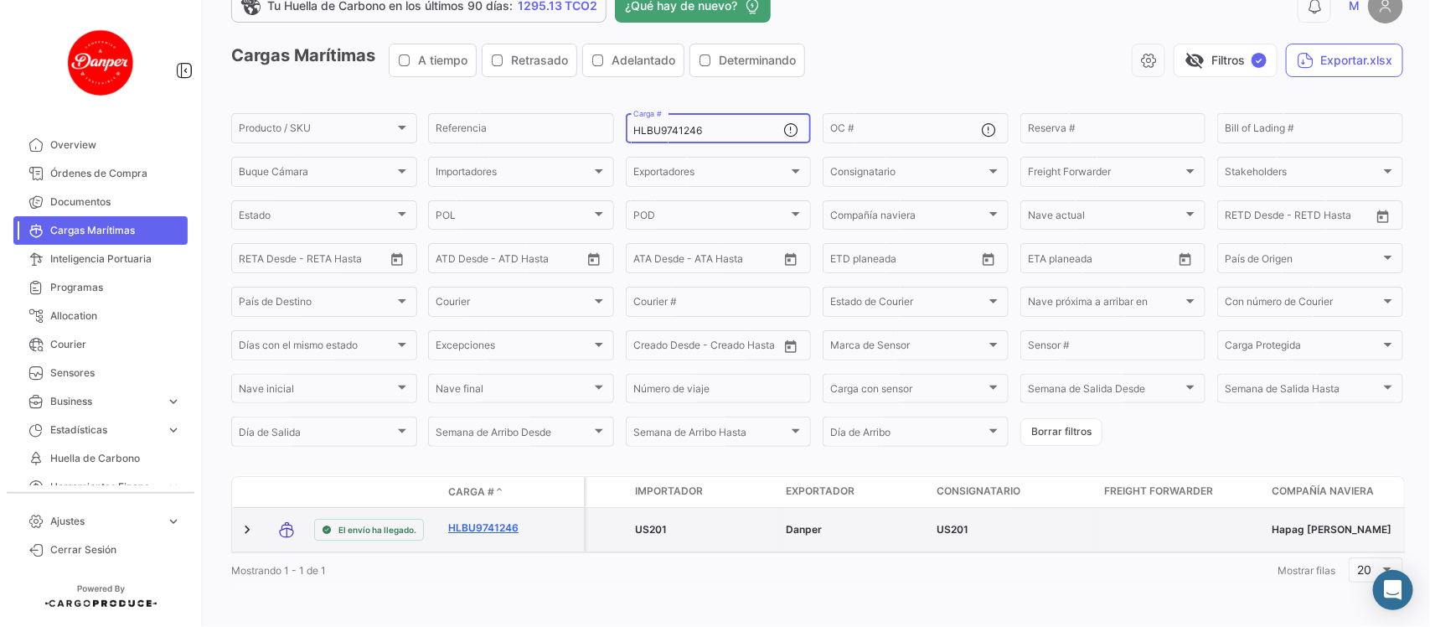
type input "HLBU9741246"
click at [480, 520] on link "HLBU9741246" at bounding box center [491, 527] width 87 height 15
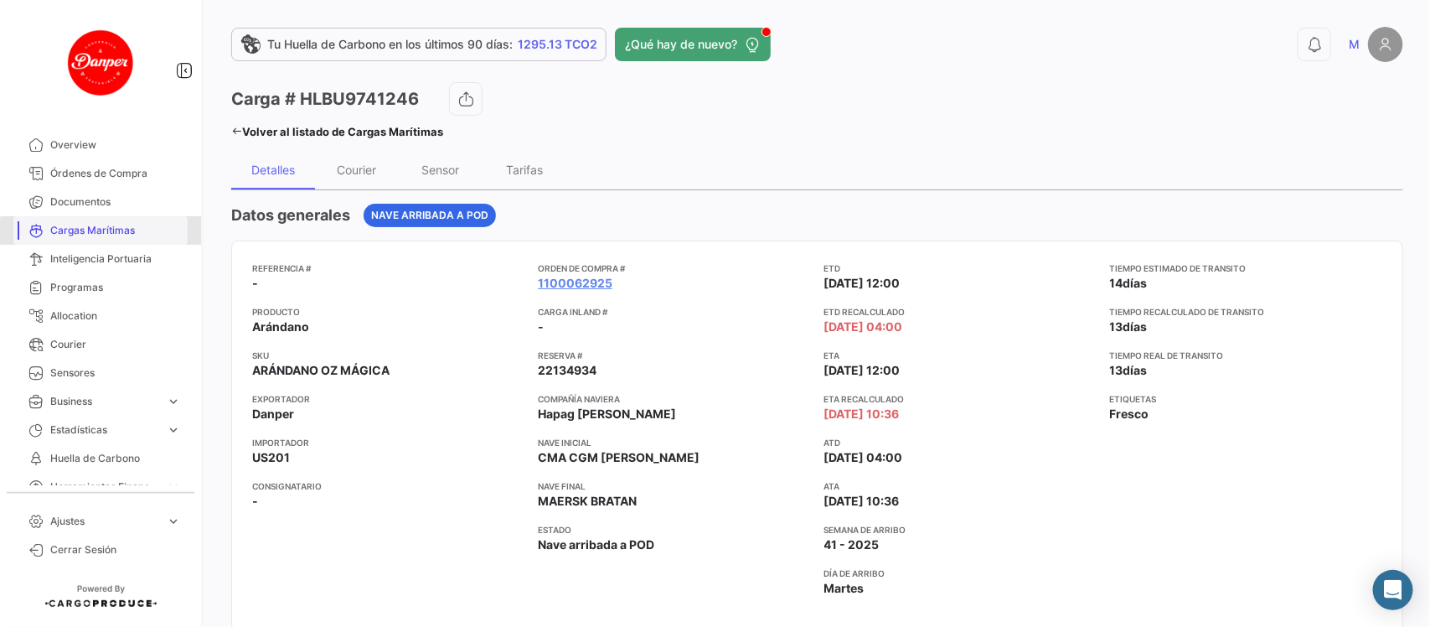
click at [113, 233] on span "Cargas Marítimas" at bounding box center [115, 230] width 131 height 15
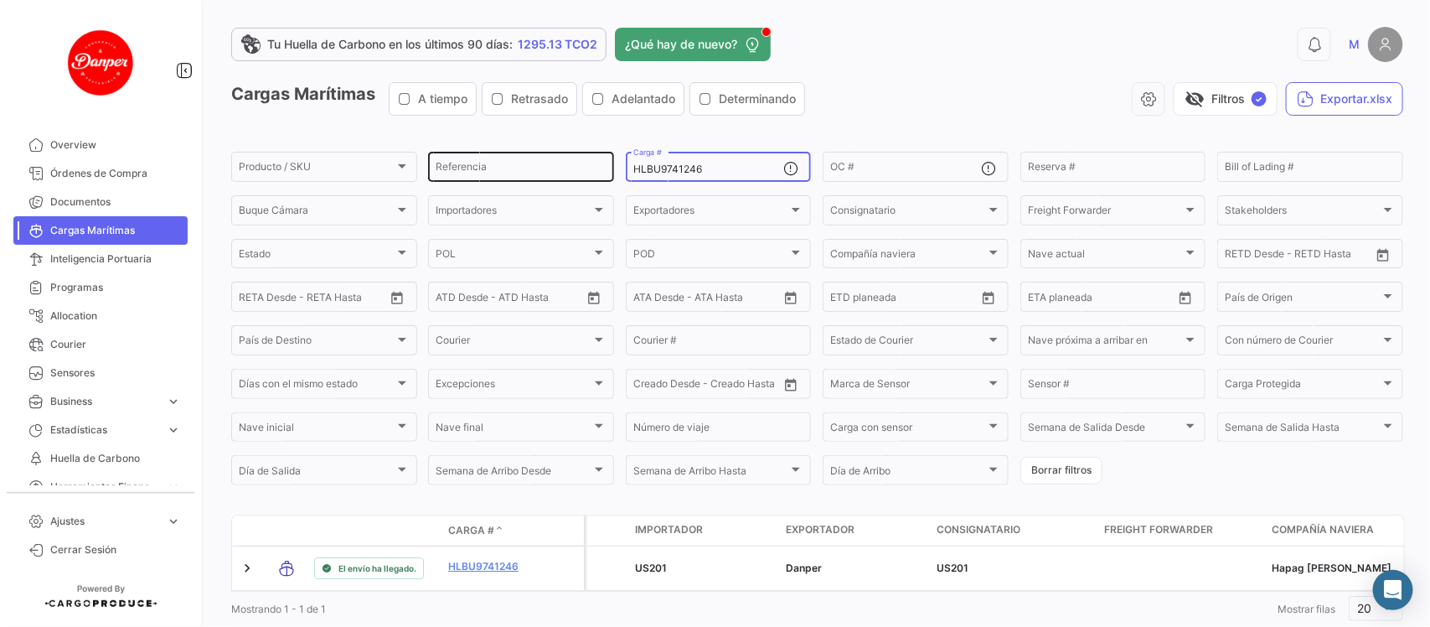
drag, startPoint x: 729, startPoint y: 168, endPoint x: 554, endPoint y: 177, distance: 175.3
click at [0, 0] on div "Producto / SKU Producto / SKU Referencia HLBU9741246 Carga # OC # Reserva # Bil…" at bounding box center [0, 0] width 0 height 0
paste input "FBIU5311092"
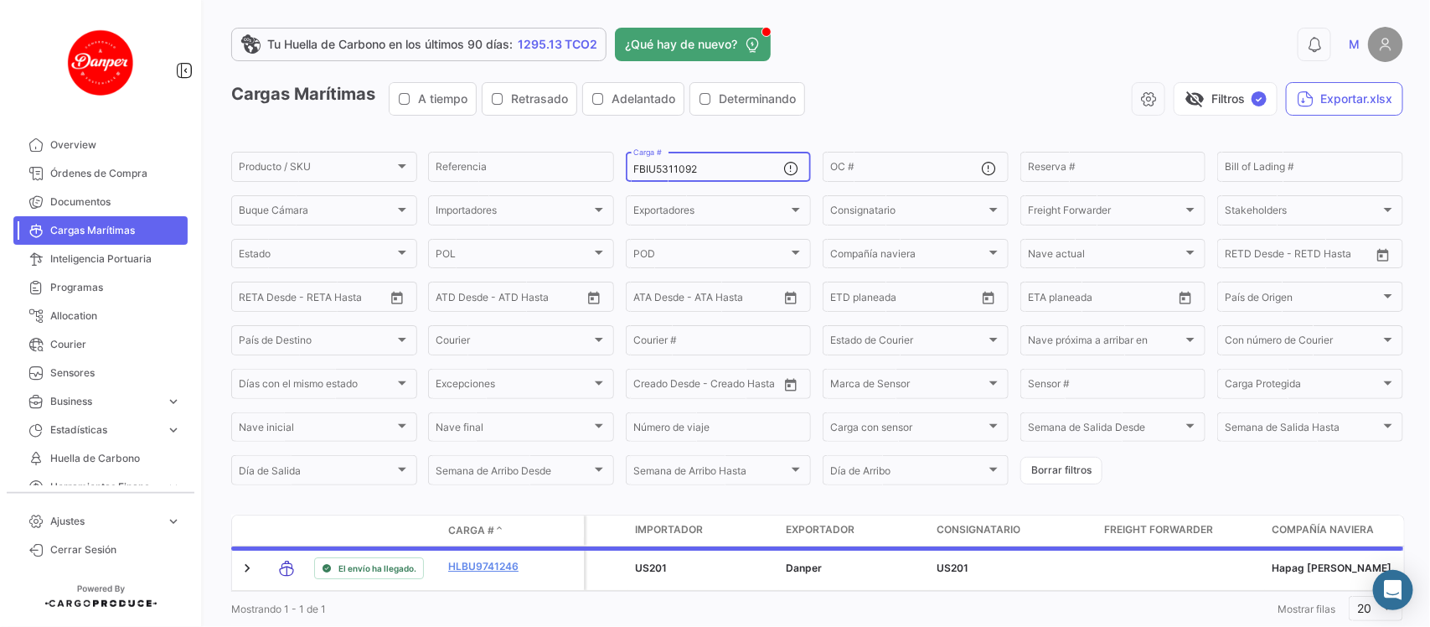
scroll to position [54, 0]
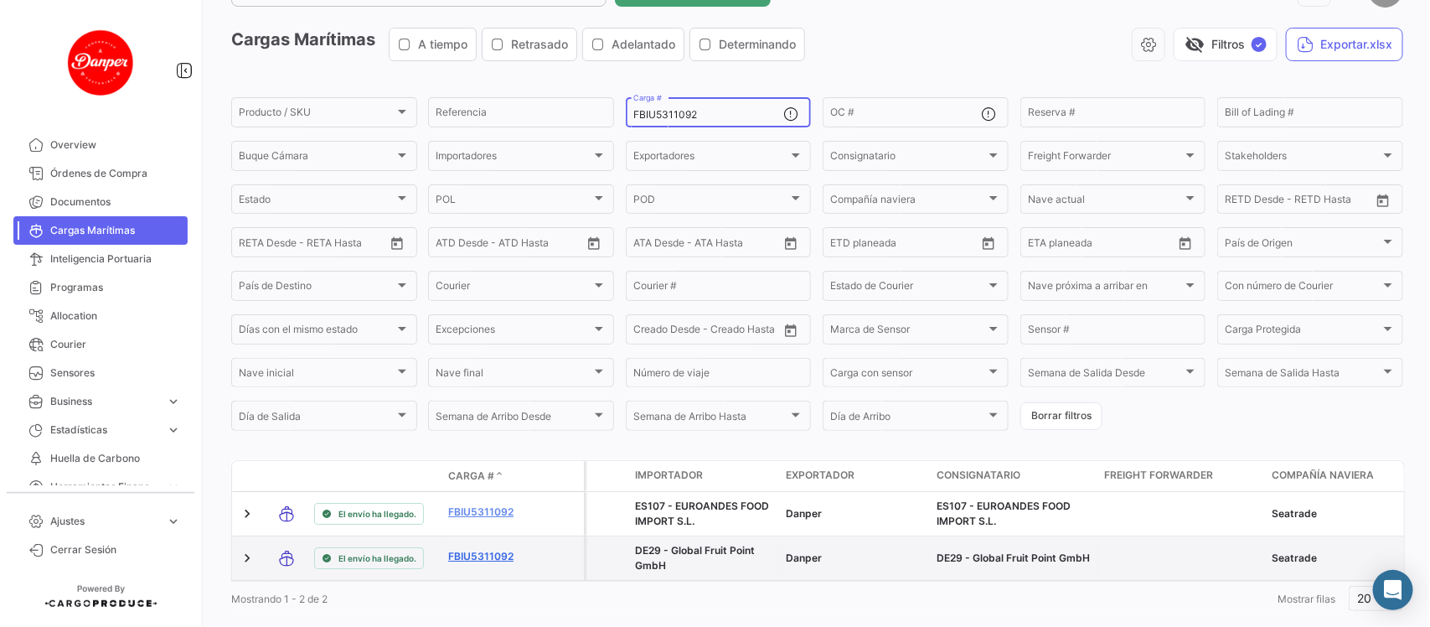
type input "FBIU5311092"
click at [467, 553] on link "FBIU5311092" at bounding box center [491, 556] width 87 height 15
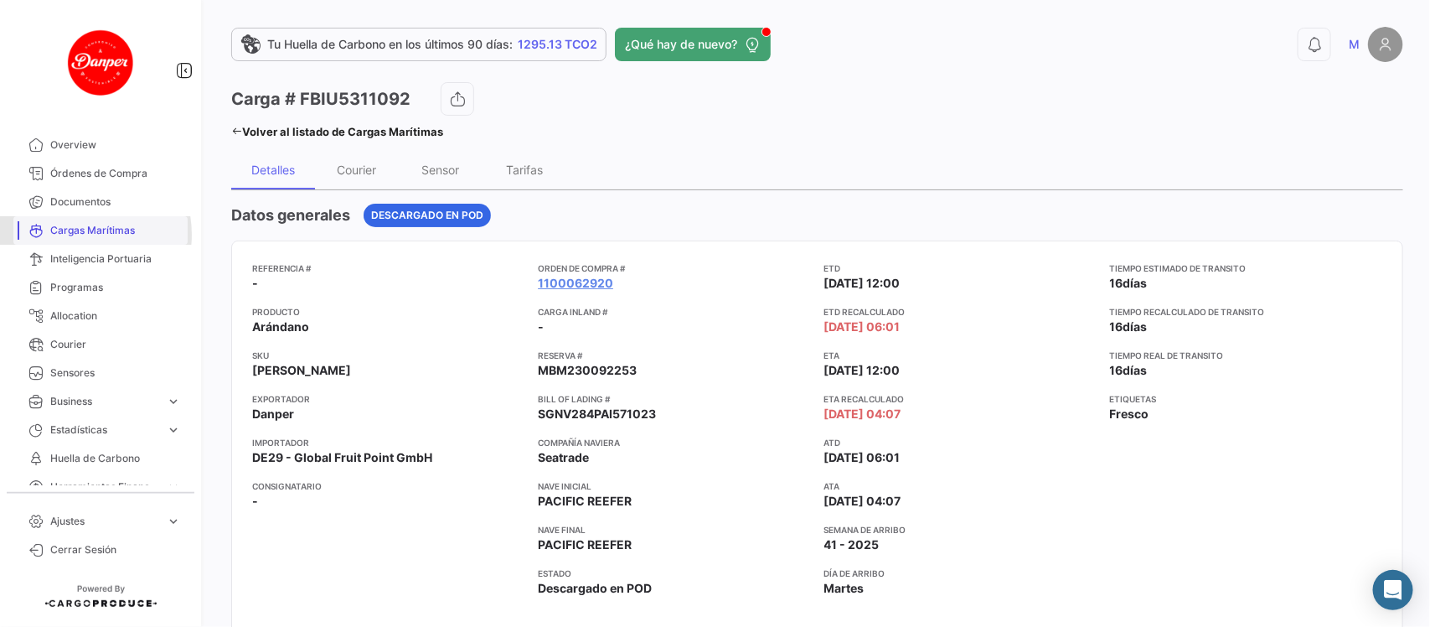
click at [69, 235] on span "Cargas Marítimas" at bounding box center [115, 230] width 131 height 15
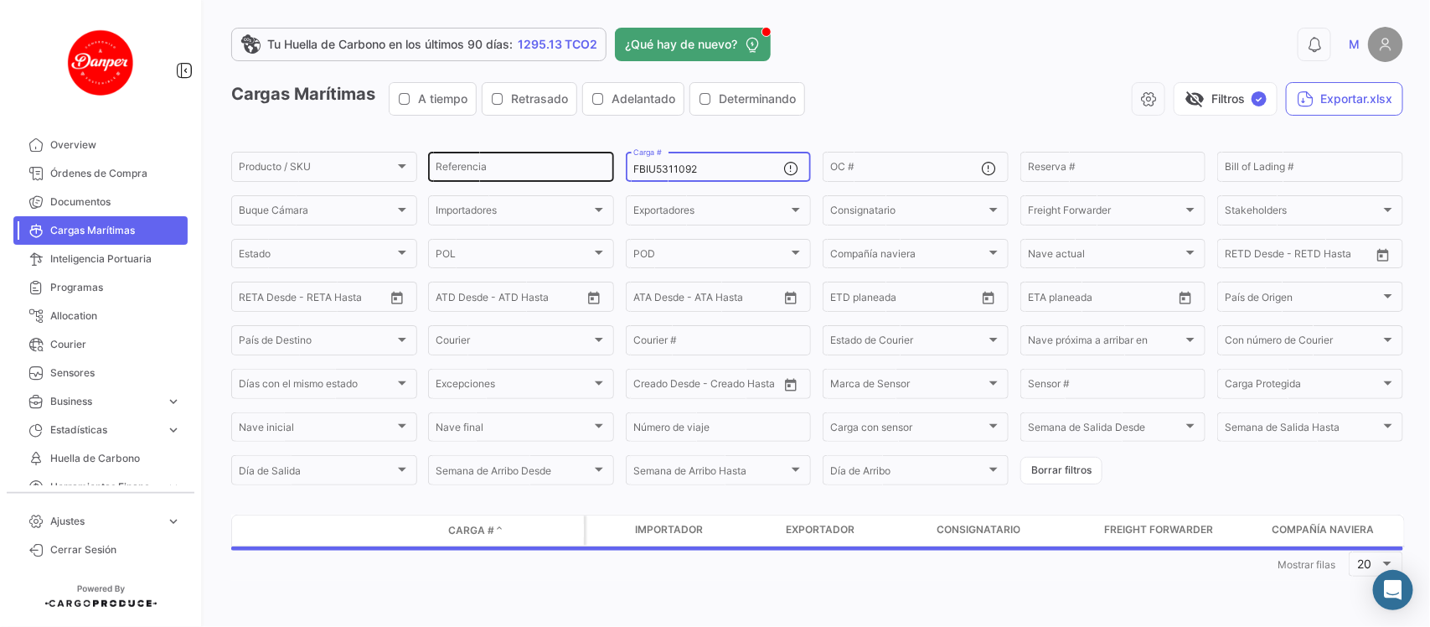
drag, startPoint x: 752, startPoint y: 170, endPoint x: 532, endPoint y: 168, distance: 220.4
click at [0, 0] on div "Producto / SKU Producto / SKU Referencia FBIU5311092 Carga # OC # Reserva # Bil…" at bounding box center [0, 0] width 0 height 0
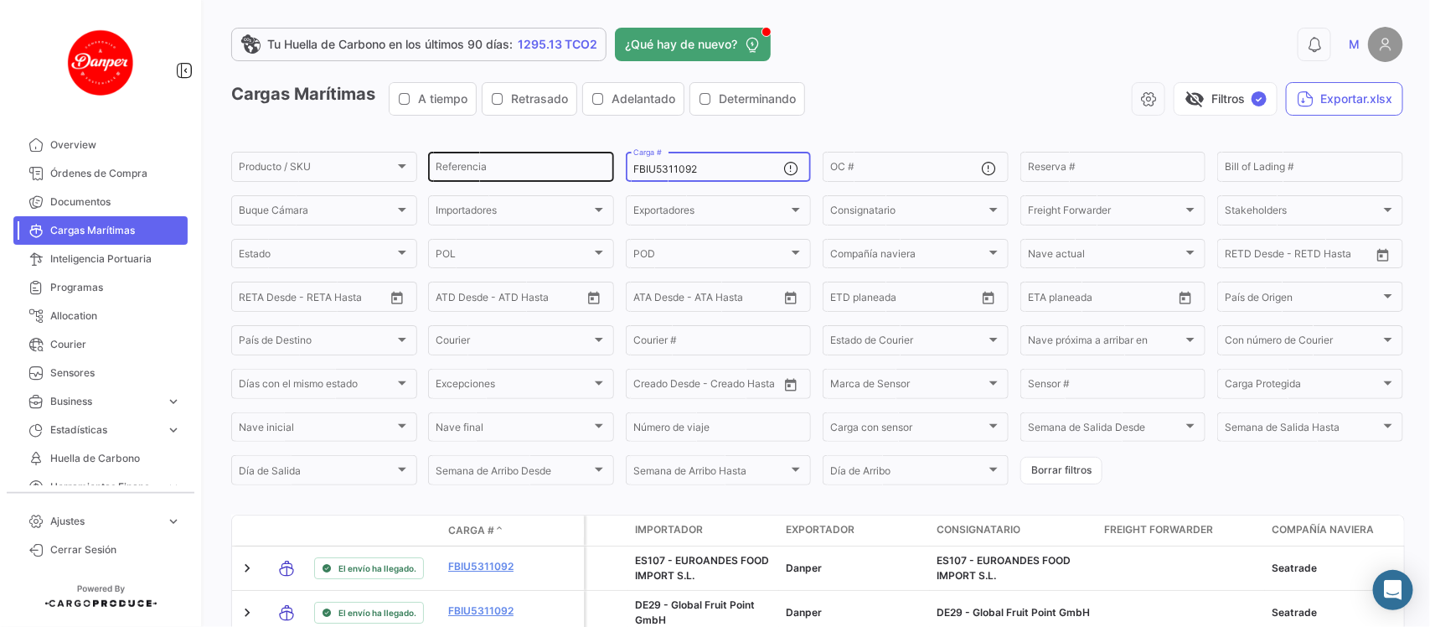
paste input "HLBU9646803"
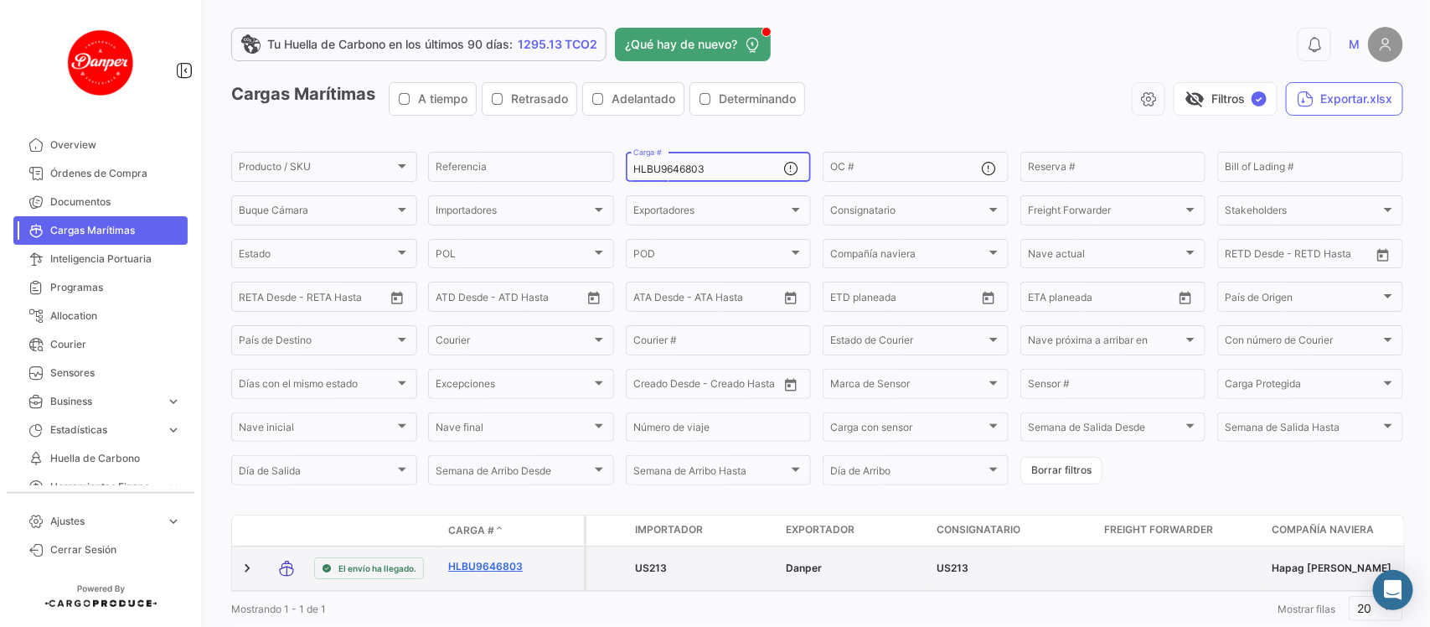
type input "HLBU9646803"
click at [500, 561] on link "HLBU9646803" at bounding box center [491, 566] width 87 height 15
